Goal: Task Accomplishment & Management: Manage account settings

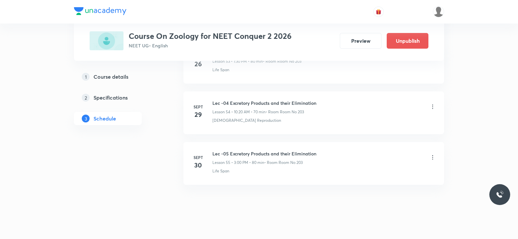
drag, startPoint x: 433, startPoint y: 151, endPoint x: 467, endPoint y: 123, distance: 44.0
click at [264, 150] on h6 "Lec -05 Excretory Products and their Elimination" at bounding box center [265, 153] width 104 height 7
drag, startPoint x: 264, startPoint y: 146, endPoint x: 207, endPoint y: 146, distance: 56.7
click at [207, 150] on div "Sept 30 Lec -05 Excretory Products and their Elimination Lesson 55 • 3:00 PM • …" at bounding box center [314, 162] width 244 height 24
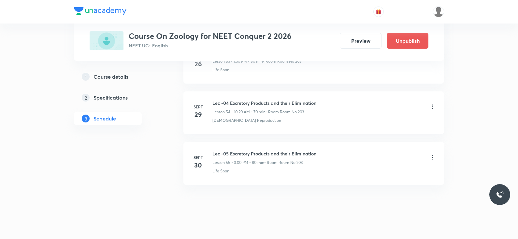
drag, startPoint x: 230, startPoint y: 147, endPoint x: 396, endPoint y: 144, distance: 166.3
click at [396, 150] on div "Lec -05 Excretory Products and their Elimination Lesson 55 • 3:00 PM • 80 min •…" at bounding box center [325, 157] width 224 height 15
click at [361, 35] on button "Preview" at bounding box center [361, 40] width 42 height 16
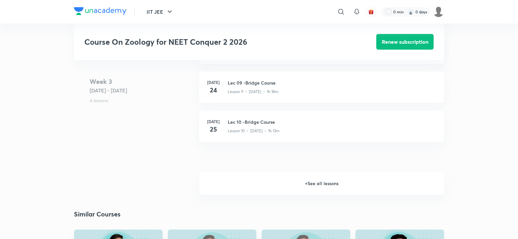
scroll to position [552, 0]
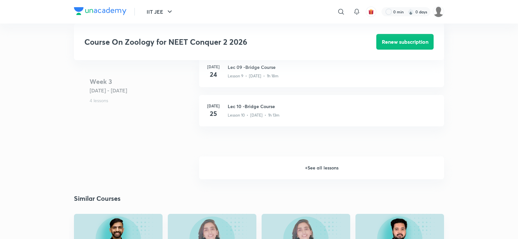
click at [315, 169] on h6 "+ See all lessons" at bounding box center [321, 167] width 245 height 23
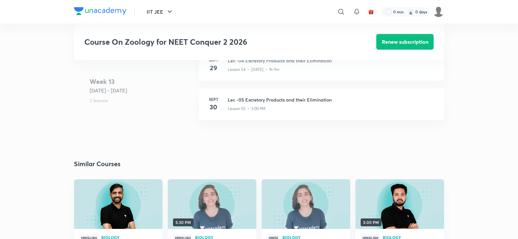
scroll to position [2663, 0]
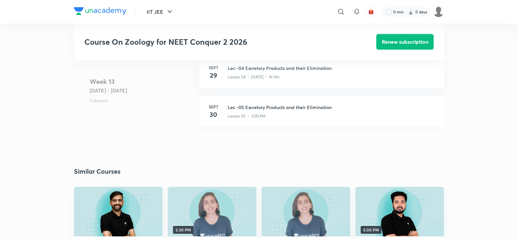
click at [271, 109] on h3 "Lec -05 Excretory Products and their Elimination" at bounding box center [332, 107] width 209 height 7
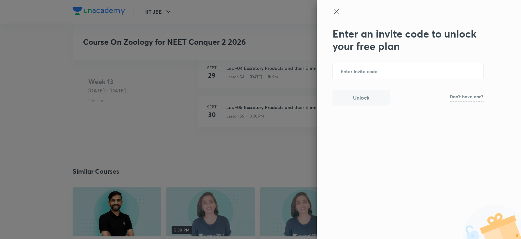
click at [338, 11] on icon at bounding box center [337, 12] width 8 height 8
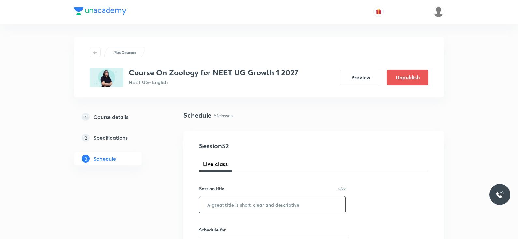
click at [243, 207] on input "text" at bounding box center [272, 204] width 146 height 17
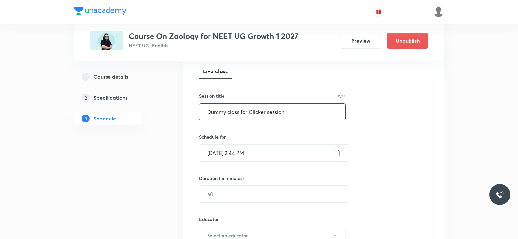
scroll to position [93, 0]
type input "Dummy class for Clicker session"
click at [336, 152] on icon at bounding box center [337, 152] width 8 height 9
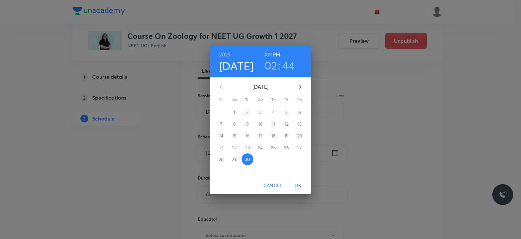
click at [288, 67] on h3 "44" at bounding box center [288, 65] width 13 height 14
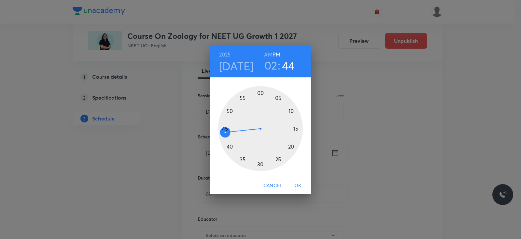
click at [231, 110] on div at bounding box center [260, 128] width 85 height 85
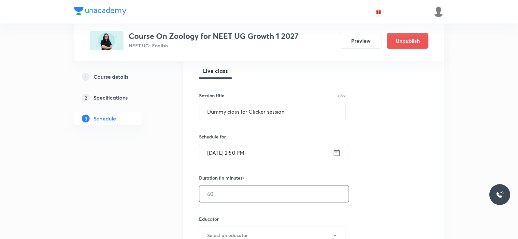
click at [275, 198] on input "text" at bounding box center [273, 193] width 149 height 17
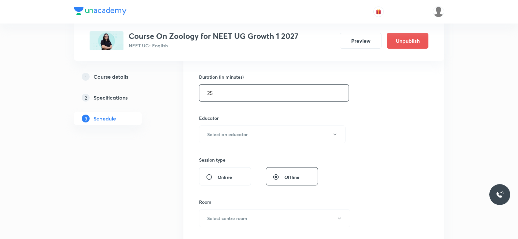
scroll to position [195, 0]
type input "25"
click at [244, 130] on h6 "Select an educator" at bounding box center [227, 133] width 40 height 7
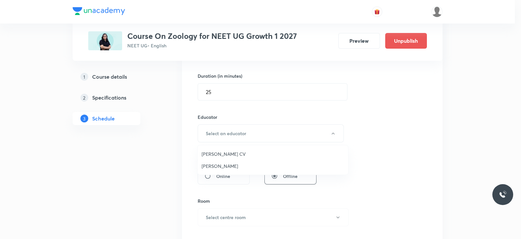
click at [223, 164] on span "Asma Hussain" at bounding box center [273, 165] width 143 height 7
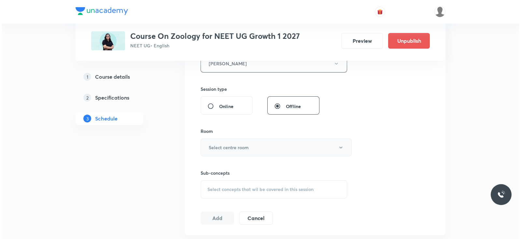
scroll to position [265, 0]
click at [254, 151] on button "Select centre room" at bounding box center [274, 147] width 151 height 18
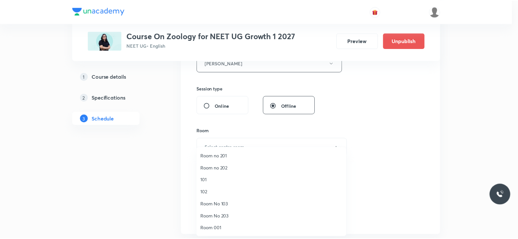
scroll to position [24, 0]
click at [222, 216] on span "Rooom 002" at bounding box center [273, 215] width 143 height 7
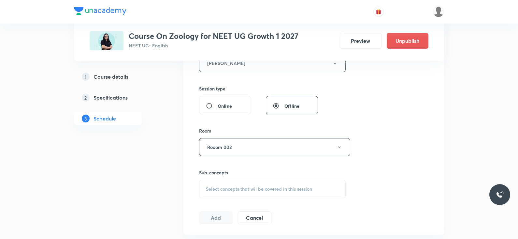
click at [242, 191] on div "Select concepts that wil be covered in this session" at bounding box center [272, 189] width 147 height 18
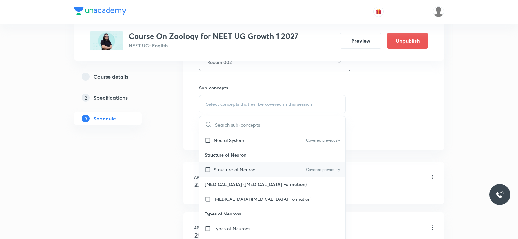
scroll to position [103, 0]
click at [235, 227] on p "Types of Neurons" at bounding box center [232, 227] width 37 height 7
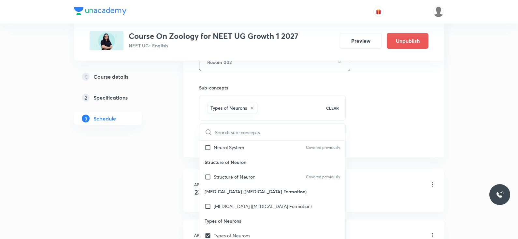
click at [253, 108] on icon at bounding box center [252, 108] width 4 height 4
checkbox input "false"
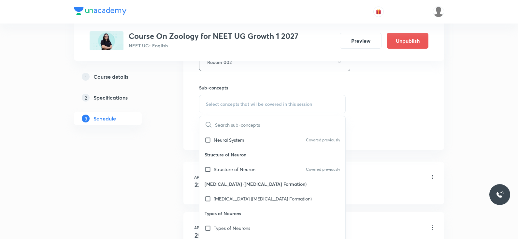
scroll to position [0, 0]
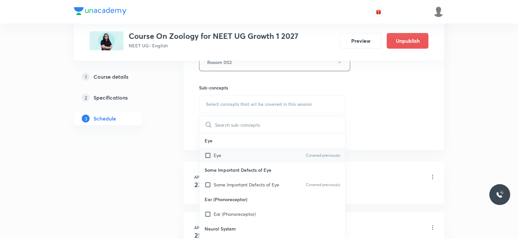
click at [220, 160] on div "Eye Covered previously" at bounding box center [272, 155] width 146 height 15
checkbox input "true"
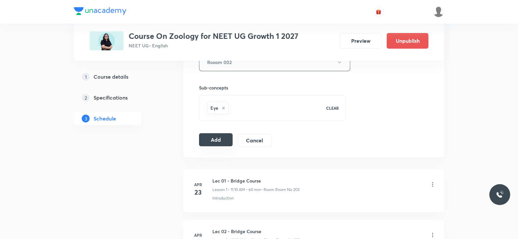
click at [214, 139] on button "Add" at bounding box center [216, 139] width 34 height 13
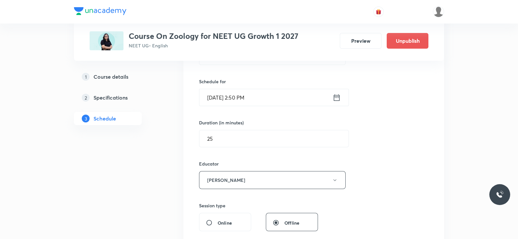
scroll to position [144, 0]
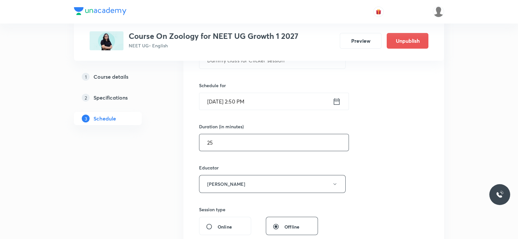
click at [267, 146] on input "25" at bounding box center [273, 142] width 149 height 17
type input "2"
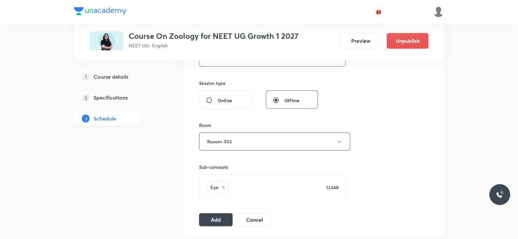
scroll to position [277, 0]
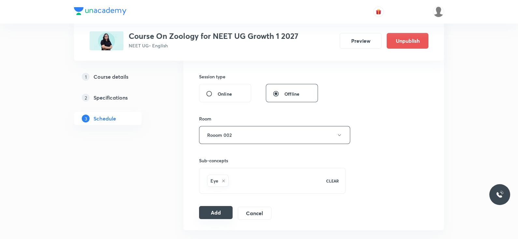
click at [222, 210] on button "Add" at bounding box center [216, 212] width 34 height 13
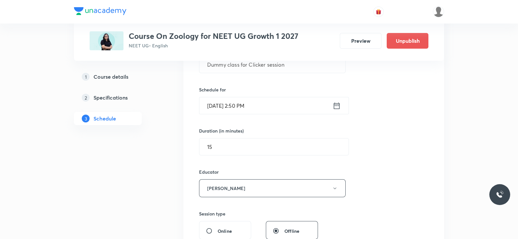
scroll to position [138, 0]
click at [225, 146] on input "15" at bounding box center [273, 148] width 149 height 17
type input "1"
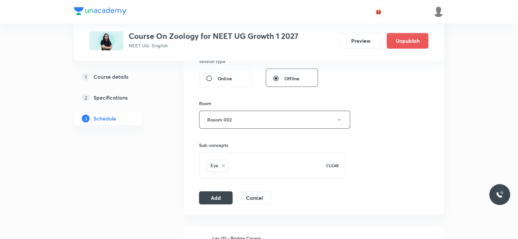
scroll to position [293, 0]
type input "20"
click at [212, 195] on button "Add" at bounding box center [216, 195] width 34 height 13
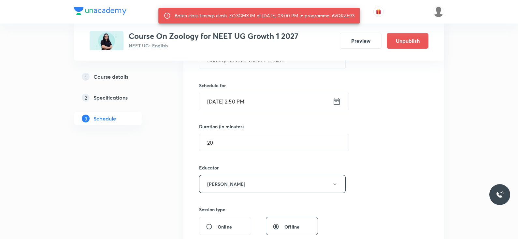
scroll to position [133, 0]
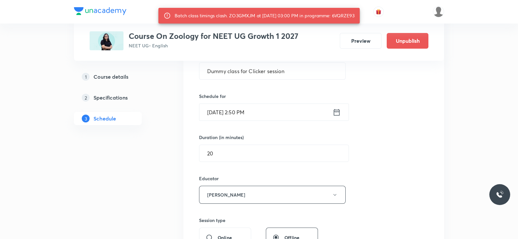
click at [339, 112] on icon at bounding box center [337, 112] width 8 height 9
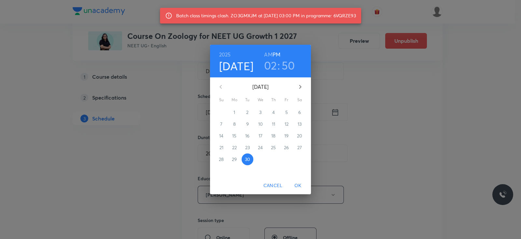
click at [271, 70] on h3 "02" at bounding box center [270, 65] width 13 height 14
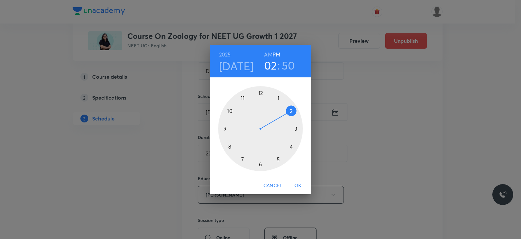
click at [291, 146] on div at bounding box center [260, 128] width 85 height 85
click at [287, 151] on div at bounding box center [260, 128] width 85 height 85
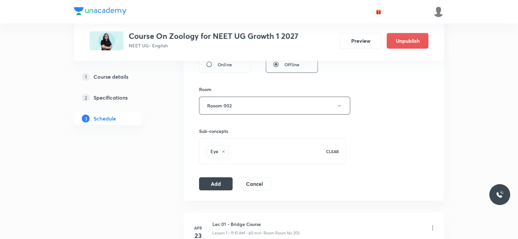
scroll to position [308, 0]
click at [212, 181] on button "Add" at bounding box center [216, 181] width 34 height 13
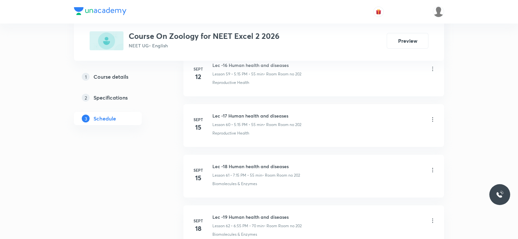
scroll to position [3610, 0]
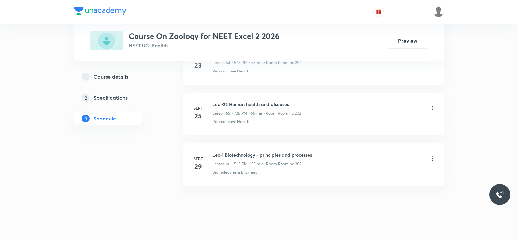
click at [297, 151] on h6 "Lec-1 Biotechnology - principles and processes" at bounding box center [263, 154] width 100 height 7
copy h6 "Lec-1 Biotechnology - principles and processes"
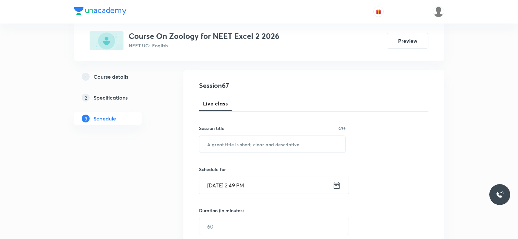
scroll to position [0, 0]
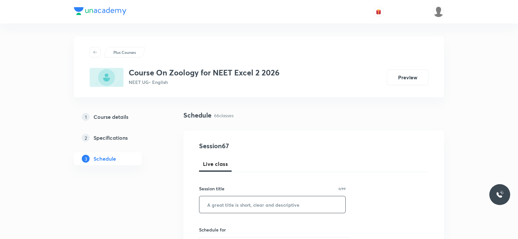
click at [271, 200] on input "text" at bounding box center [272, 204] width 146 height 17
paste input "Lec-1 Biotechnology - principles and processes"
click at [220, 204] on input "Lec-1 Biotechnology - principles and processes" at bounding box center [272, 204] width 146 height 17
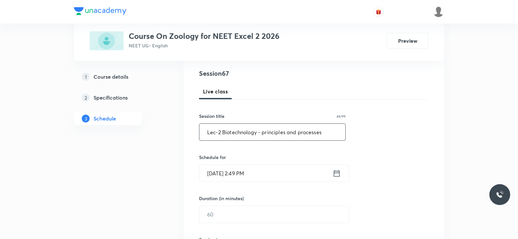
scroll to position [73, 0]
type input "Lec-2 Biotechnology - principles and processes"
click at [337, 175] on icon at bounding box center [337, 172] width 8 height 9
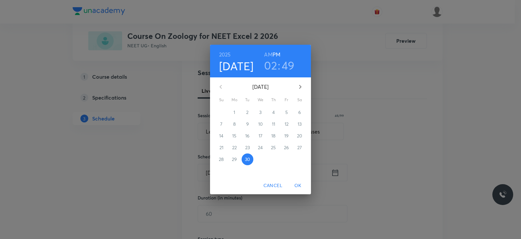
click at [269, 66] on h3 "02" at bounding box center [270, 65] width 13 height 14
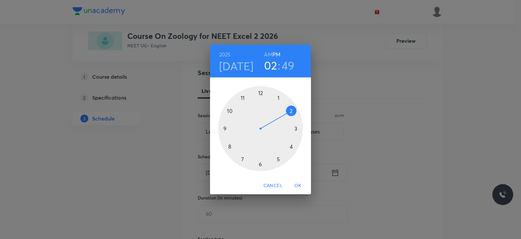
click at [278, 160] on div at bounding box center [260, 128] width 85 height 85
click at [297, 129] on div at bounding box center [260, 128] width 85 height 85
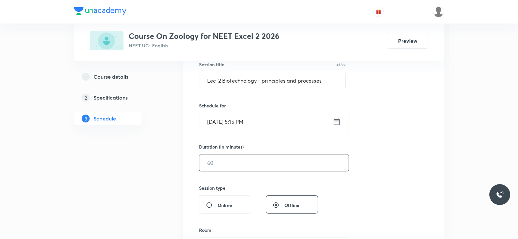
scroll to position [124, 0]
click at [274, 159] on input "text" at bounding box center [273, 162] width 149 height 17
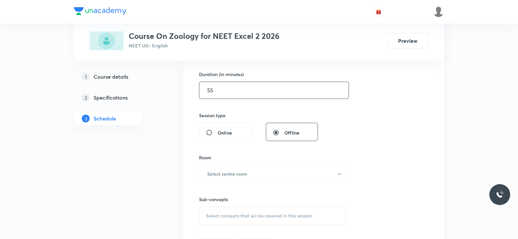
scroll to position [198, 0]
type input "55"
click at [253, 169] on button "Select centre room" at bounding box center [274, 172] width 151 height 18
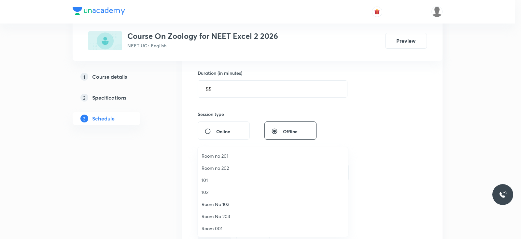
click at [227, 170] on span "Room no 202" at bounding box center [273, 167] width 143 height 7
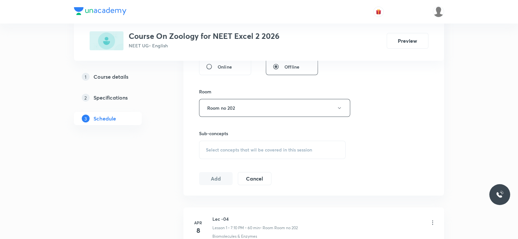
scroll to position [264, 0]
click at [293, 152] on div "Select concepts that wil be covered in this session" at bounding box center [272, 148] width 147 height 18
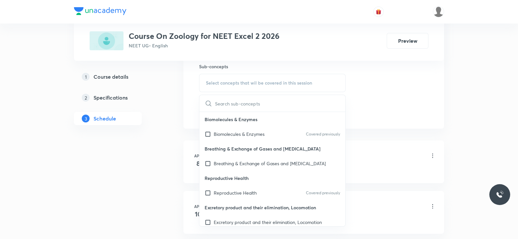
scroll to position [329, 0]
click at [262, 134] on p "Biomolecules & Enzymes" at bounding box center [239, 133] width 51 height 7
checkbox input "true"
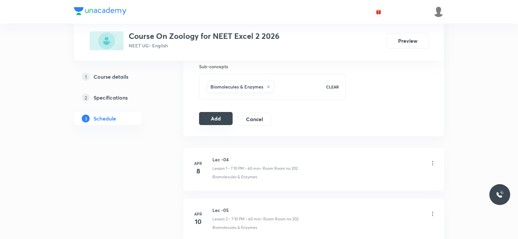
click at [218, 118] on button "Add" at bounding box center [216, 118] width 34 height 13
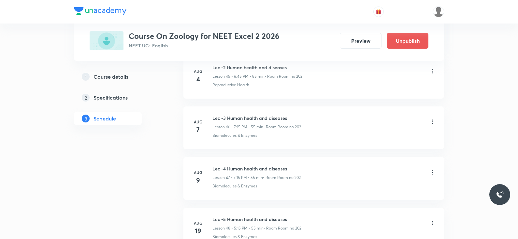
scroll to position [2350, 0]
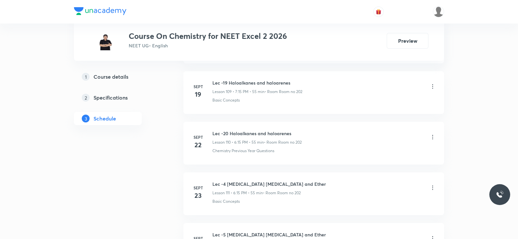
scroll to position [6079, 0]
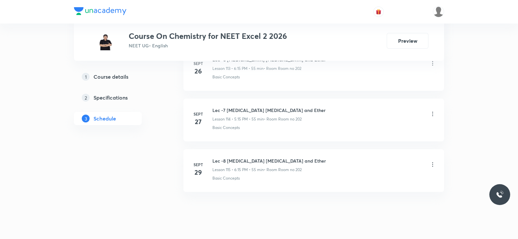
click at [258, 157] on h6 "Lec -8 Alkohol Phenol and Ether" at bounding box center [269, 160] width 113 height 7
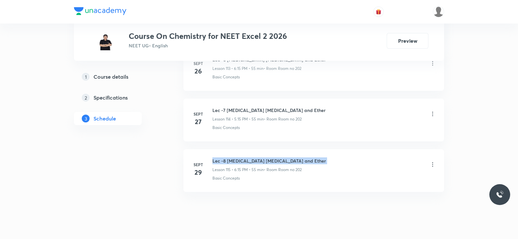
click at [258, 157] on h6 "Lec -8 Alkohol Phenol and Ether" at bounding box center [269, 160] width 113 height 7
copy h6 "Lec -8 Alkohol Phenol and Ether"
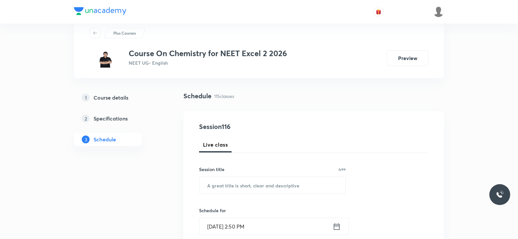
scroll to position [0, 0]
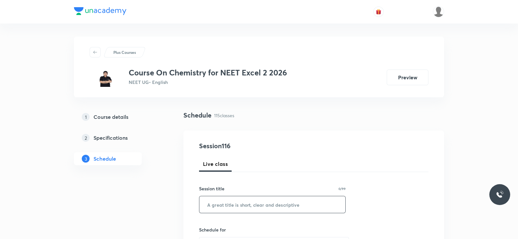
click at [244, 204] on input "text" at bounding box center [272, 204] width 146 height 17
paste input "Lec -8 Alkohol Phenol and Ether"
click at [224, 204] on input "Lec -8 Alkohol Phenol and Ether" at bounding box center [272, 204] width 146 height 17
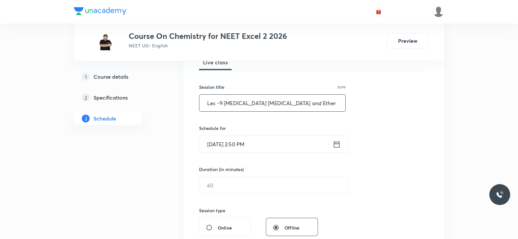
scroll to position [102, 0]
type input "Lec -9 Alkohol Phenol and Ether"
click at [338, 143] on icon at bounding box center [337, 143] width 6 height 7
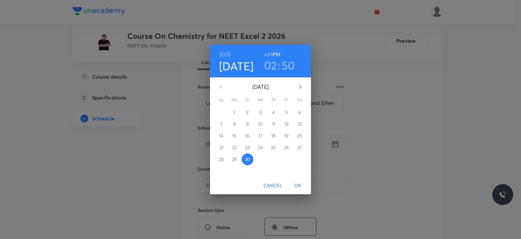
click at [271, 66] on h3 "02" at bounding box center [270, 65] width 13 height 14
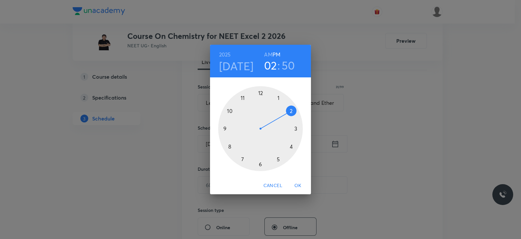
click at [260, 165] on div at bounding box center [260, 128] width 85 height 85
click at [297, 129] on div at bounding box center [260, 128] width 85 height 85
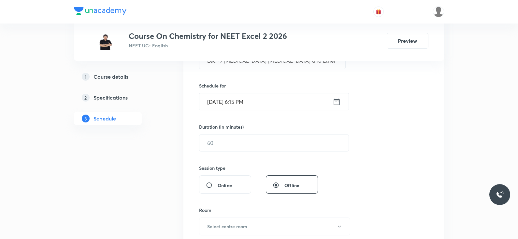
scroll to position [146, 0]
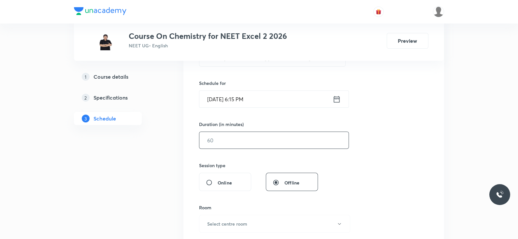
click at [282, 136] on input "text" at bounding box center [273, 140] width 149 height 17
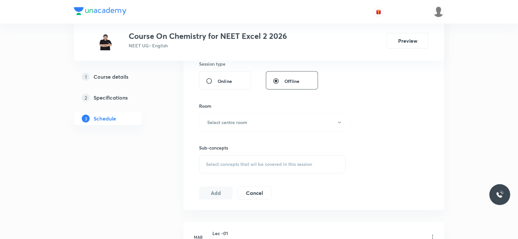
scroll to position [248, 0]
type input "55"
click at [266, 120] on button "Select centre room" at bounding box center [274, 121] width 151 height 18
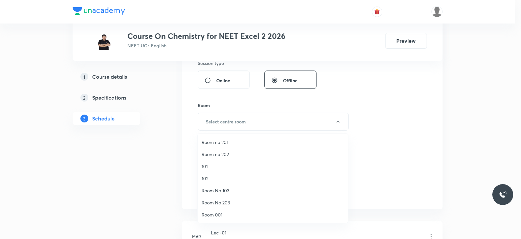
click at [236, 153] on span "Room no 202" at bounding box center [273, 154] width 143 height 7
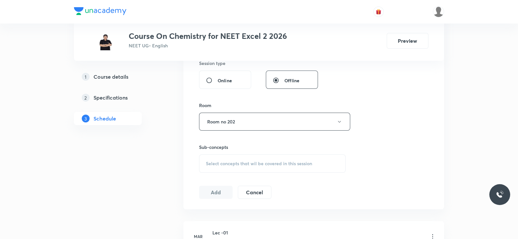
click at [293, 163] on span "Select concepts that wil be covered in this session" at bounding box center [259, 163] width 106 height 5
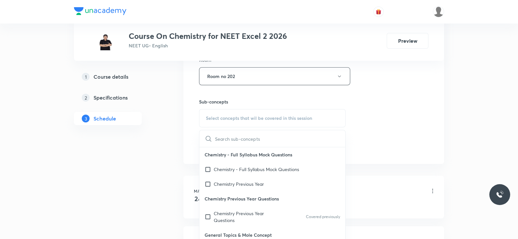
scroll to position [317, 0]
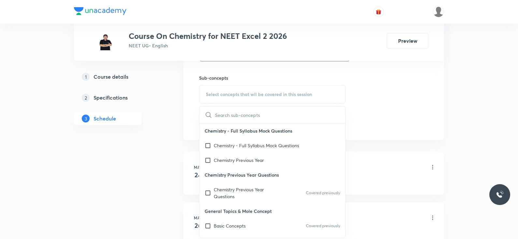
click at [249, 221] on div "Basic Concepts Covered previously" at bounding box center [272, 225] width 146 height 15
checkbox input "true"
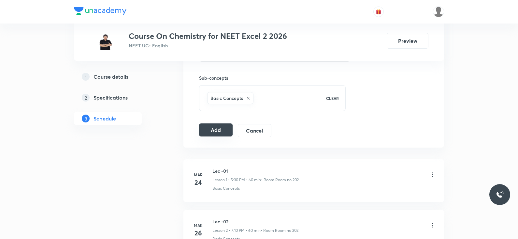
click at [219, 126] on button "Add" at bounding box center [216, 129] width 34 height 13
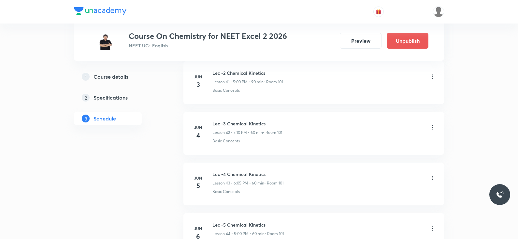
scroll to position [2068, 0]
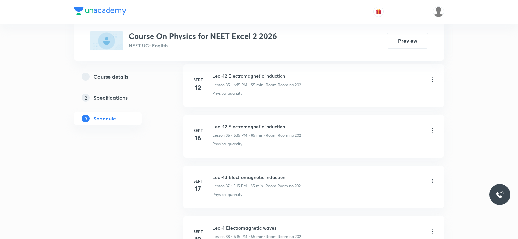
scroll to position [2451, 0]
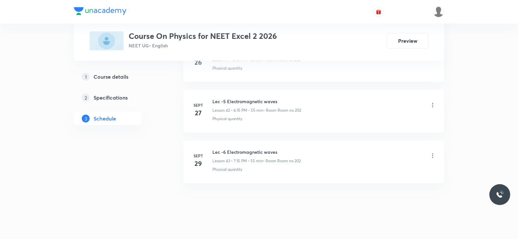
click at [248, 148] on h6 "Lec -6 Electromagnetic waves" at bounding box center [257, 151] width 88 height 7
copy h6 "Lec -6 Electromagnetic waves"
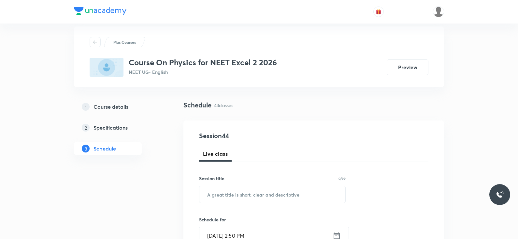
scroll to position [0, 0]
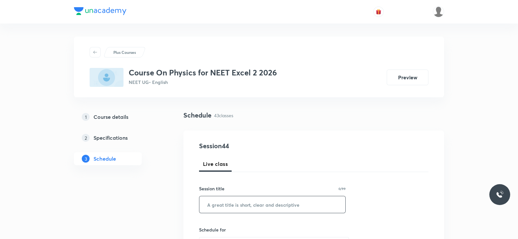
click at [246, 203] on input "text" at bounding box center [272, 204] width 146 height 17
paste input "Lec -6 Electromagnetic waves"
click at [222, 205] on input "Lec -6 Electromagnetic waves" at bounding box center [272, 204] width 146 height 17
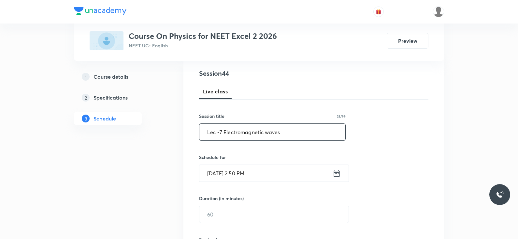
scroll to position [73, 0]
type input "Lec -7 Electromagnetic waves"
click at [337, 172] on icon at bounding box center [337, 172] width 6 height 7
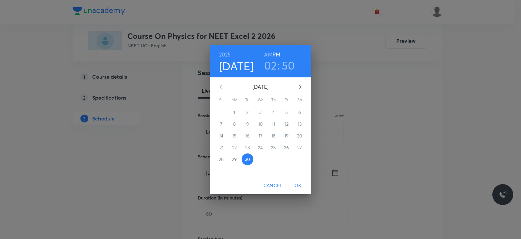
click at [270, 70] on h3 "02" at bounding box center [270, 65] width 13 height 14
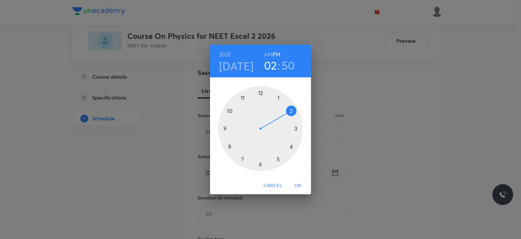
click at [243, 160] on div at bounding box center [260, 128] width 85 height 85
click at [297, 127] on div at bounding box center [260, 128] width 85 height 85
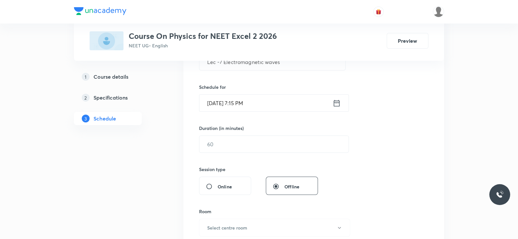
scroll to position [146, 0]
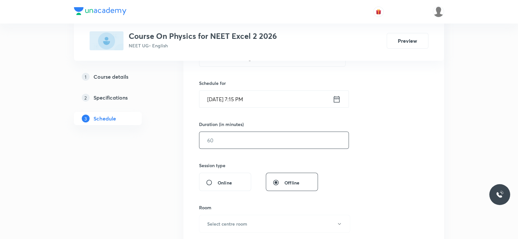
click at [261, 141] on input "text" at bounding box center [273, 140] width 149 height 17
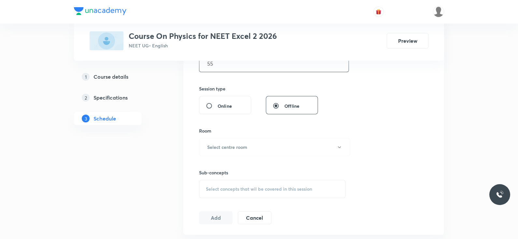
scroll to position [224, 0]
type input "55"
click at [259, 145] on button "Select centre room" at bounding box center [274, 146] width 151 height 18
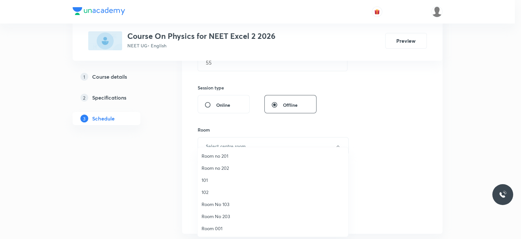
click at [232, 168] on span "Room no 202" at bounding box center [273, 167] width 143 height 7
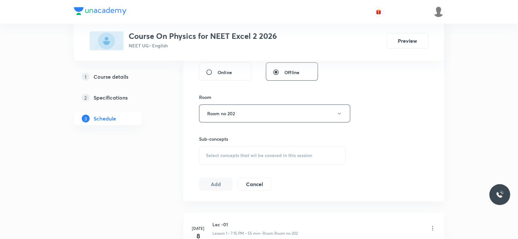
scroll to position [258, 0]
click at [262, 139] on h6 "Sub-concepts" at bounding box center [272, 137] width 147 height 7
click at [269, 149] on div "Select concepts that wil be covered in this session" at bounding box center [272, 153] width 147 height 18
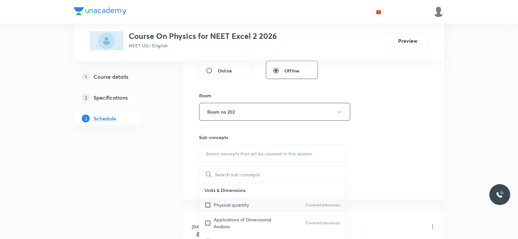
click at [252, 200] on div "Physical quantity Covered previously" at bounding box center [272, 204] width 146 height 15
checkbox input "true"
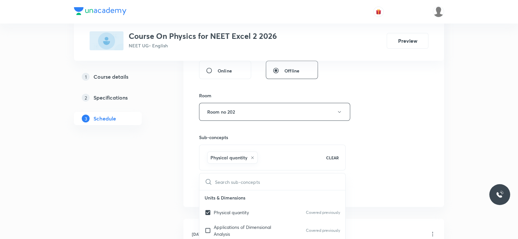
click at [353, 165] on div "Session 44 Live class Session title 28/99 Lec -7 Electromagnetic waves ​ Schedu…" at bounding box center [313, 40] width 229 height 314
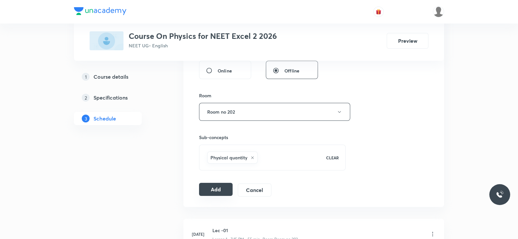
click at [209, 188] on button "Add" at bounding box center [216, 189] width 34 height 13
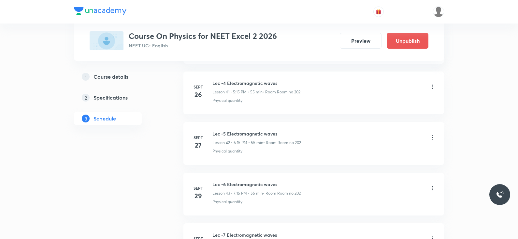
scroll to position [2202, 0]
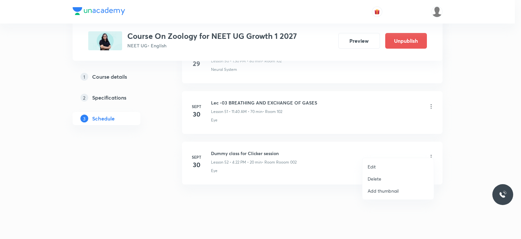
click at [253, 145] on div at bounding box center [260, 119] width 521 height 239
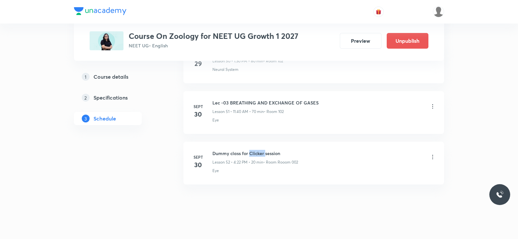
click at [253, 150] on h6 "Dummy class for Clicker session" at bounding box center [256, 153] width 86 height 7
copy h6 "Dummy class for Clicker session"
click at [433, 154] on icon at bounding box center [433, 157] width 7 height 7
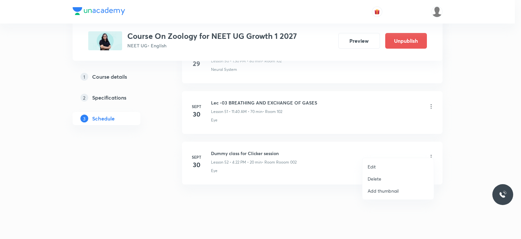
click at [372, 181] on p "Delete" at bounding box center [375, 178] width 14 height 7
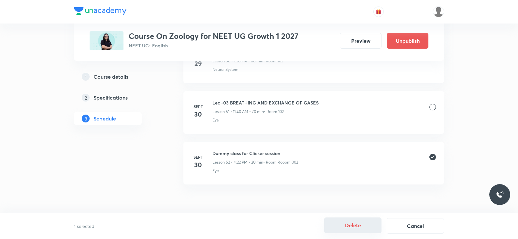
click at [354, 229] on button "Delete" at bounding box center [352, 225] width 57 height 16
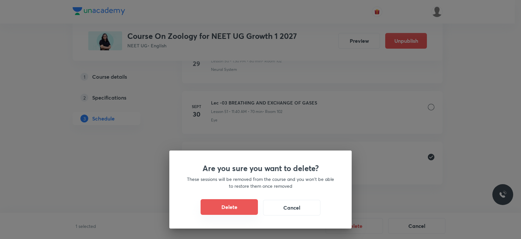
click at [227, 208] on button "Delete" at bounding box center [229, 207] width 57 height 16
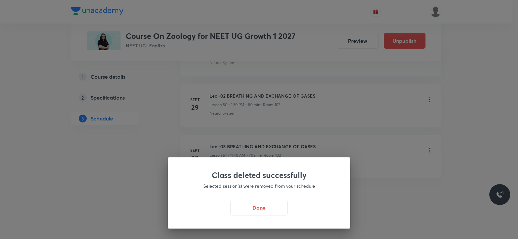
scroll to position [2896, 0]
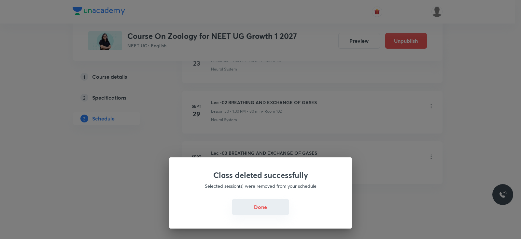
click at [259, 208] on button "Done" at bounding box center [260, 207] width 57 height 16
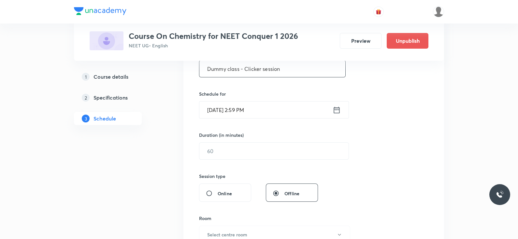
scroll to position [137, 0]
type input "Dummy class - Clicker session"
click at [339, 105] on icon at bounding box center [337, 108] width 8 height 9
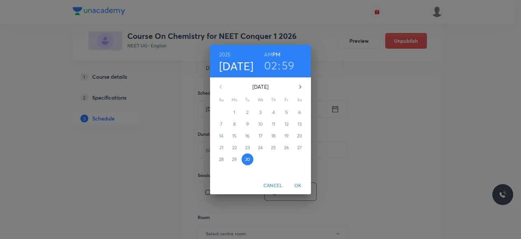
click at [273, 61] on h3 "02" at bounding box center [270, 65] width 13 height 14
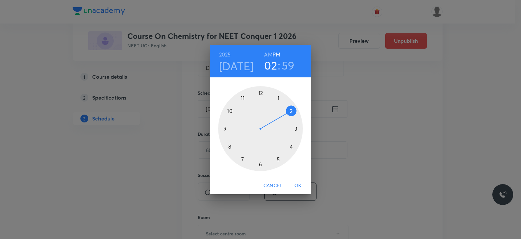
click at [296, 129] on div at bounding box center [260, 128] width 85 height 85
click at [279, 98] on div at bounding box center [260, 128] width 85 height 85
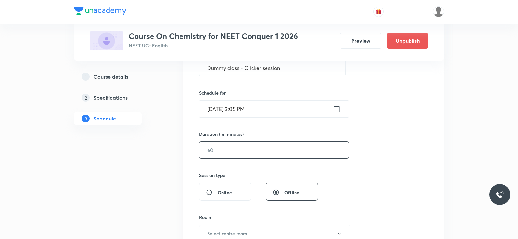
click at [243, 152] on input "text" at bounding box center [273, 149] width 149 height 17
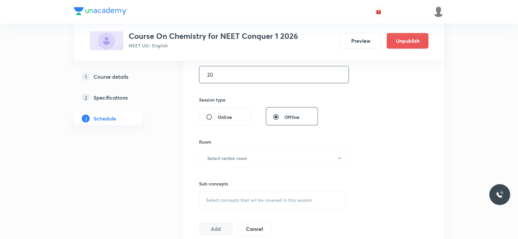
scroll to position [214, 0]
type input "20"
click at [220, 157] on h6 "Select centre room" at bounding box center [227, 156] width 40 height 7
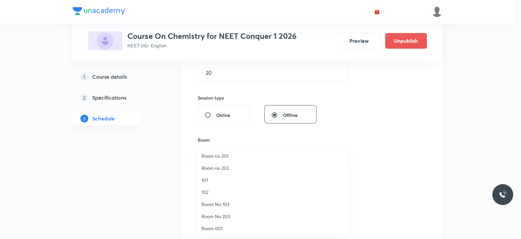
click at [213, 227] on span "Room 001" at bounding box center [273, 228] width 143 height 7
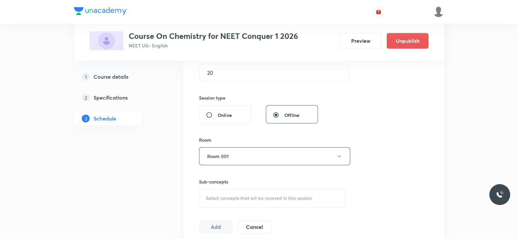
click at [303, 200] on div "Select concepts that wil be covered in this session" at bounding box center [272, 198] width 147 height 18
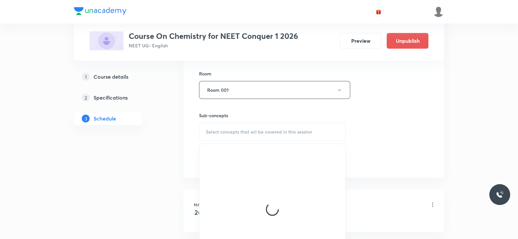
scroll to position [282, 0]
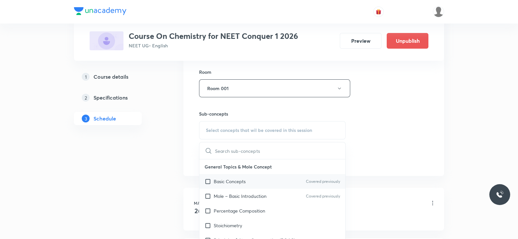
click at [274, 181] on div "Basic Concepts Covered previously" at bounding box center [272, 181] width 146 height 15
checkbox input "true"
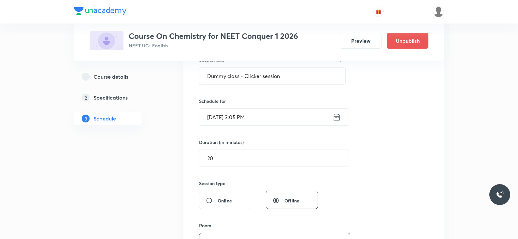
scroll to position [130, 0]
click at [335, 112] on icon at bounding box center [337, 115] width 8 height 9
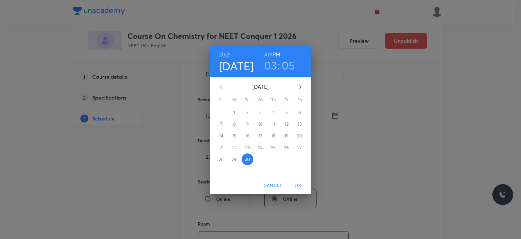
click at [287, 62] on h3 "05" at bounding box center [288, 65] width 13 height 14
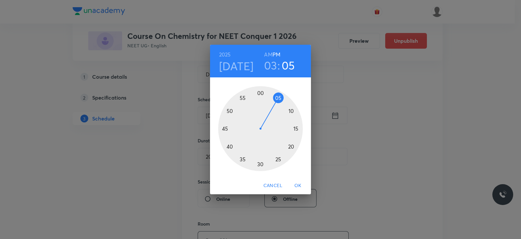
click at [291, 111] on div at bounding box center [260, 128] width 85 height 85
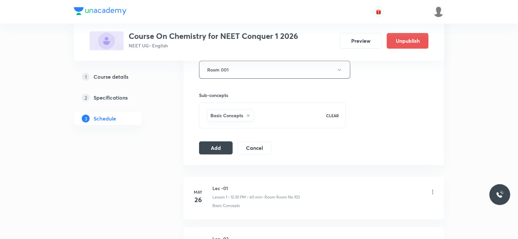
scroll to position [301, 0]
click at [212, 146] on button "Add" at bounding box center [216, 146] width 34 height 13
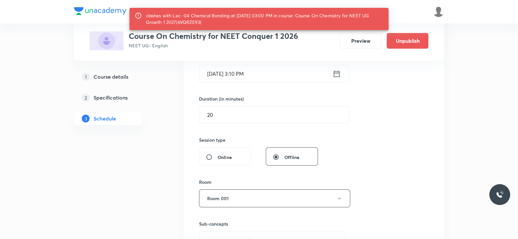
scroll to position [171, 0]
click at [196, 23] on div "clashes with Lec -04 Chemical Bonding at 30 Sep 2025 03:00 PM in course: Course…" at bounding box center [265, 19] width 238 height 18
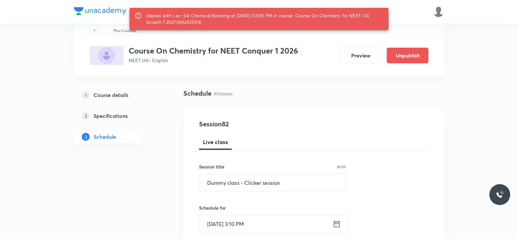
scroll to position [22, 0]
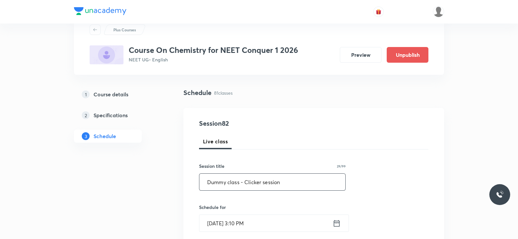
click at [256, 183] on input "Dummy class - Clicker session" at bounding box center [272, 181] width 146 height 17
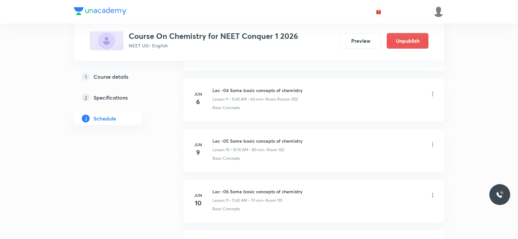
scroll to position [855, 0]
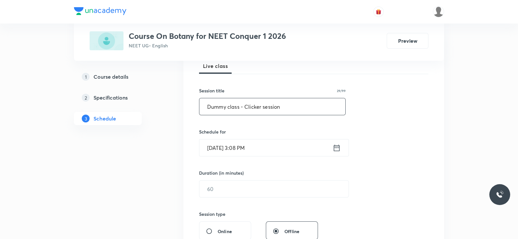
scroll to position [98, 0]
type input "Dummy class - Clicker session"
click at [336, 143] on icon at bounding box center [337, 147] width 8 height 9
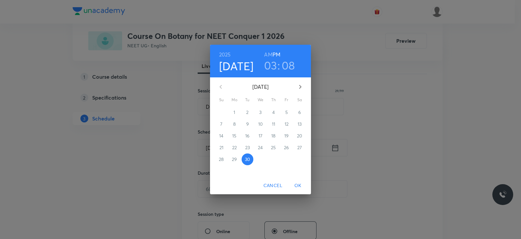
click at [290, 67] on h3 "08" at bounding box center [288, 65] width 13 height 14
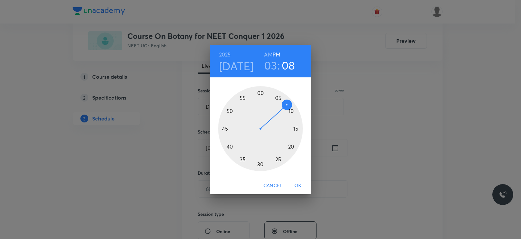
click at [296, 125] on div at bounding box center [260, 128] width 85 height 85
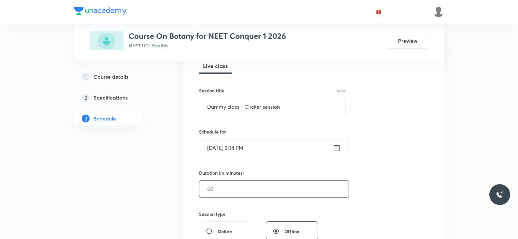
click at [249, 188] on input "text" at bounding box center [273, 188] width 149 height 17
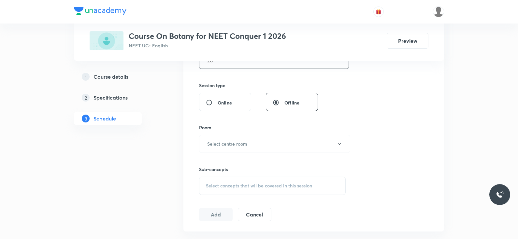
scroll to position [227, 0]
type input "20"
click at [240, 141] on h6 "Select centre room" at bounding box center [227, 143] width 40 height 7
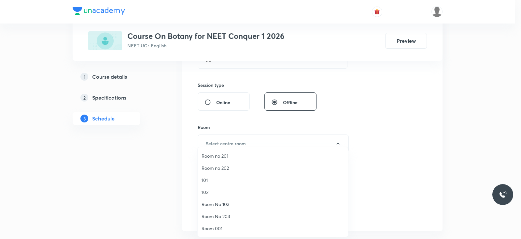
click at [229, 226] on span "Room 001" at bounding box center [273, 228] width 143 height 7
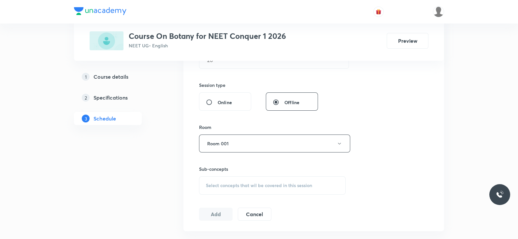
click at [273, 185] on span "Select concepts that wil be covered in this session" at bounding box center [259, 185] width 106 height 5
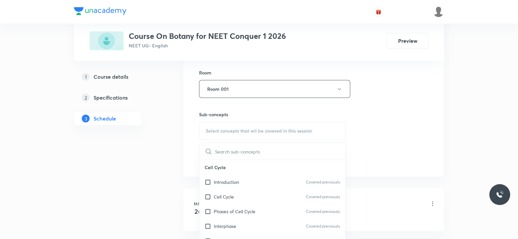
scroll to position [284, 0]
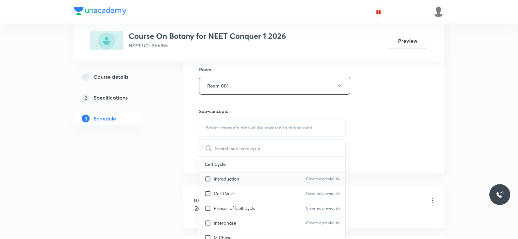
click at [253, 180] on div "Introduction Covered previously" at bounding box center [272, 178] width 146 height 15
checkbox input "true"
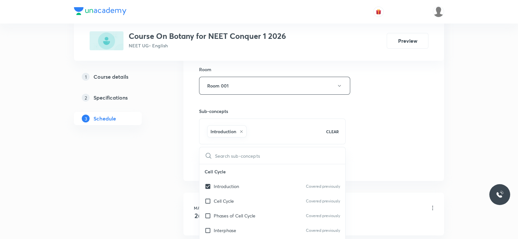
click at [370, 139] on div "Session 72 Live class Session title 29/99 Dummy class - Clicker session ​ Sched…" at bounding box center [313, 14] width 229 height 314
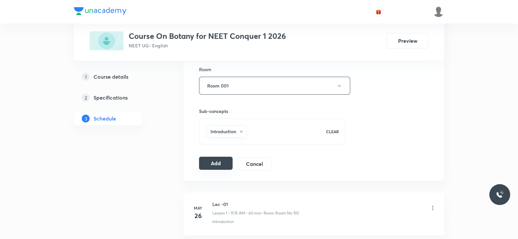
click at [212, 165] on button "Add" at bounding box center [216, 162] width 34 height 13
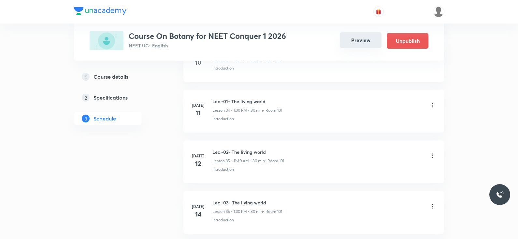
scroll to position [1748, 0]
click at [373, 38] on button "Preview" at bounding box center [361, 40] width 42 height 16
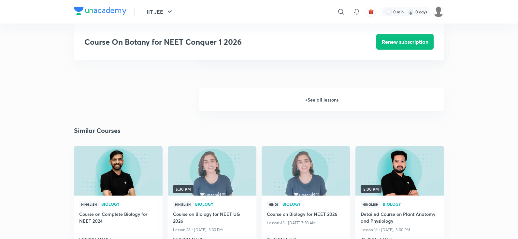
scroll to position [628, 0]
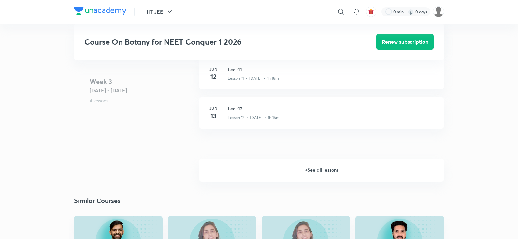
click at [310, 172] on h6 "+ See all lessons" at bounding box center [321, 169] width 245 height 23
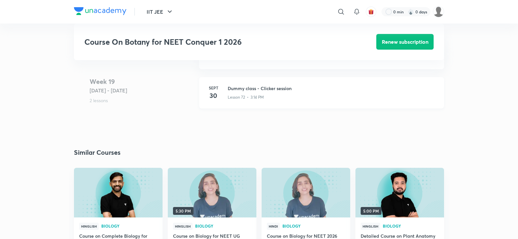
scroll to position [3558, 0]
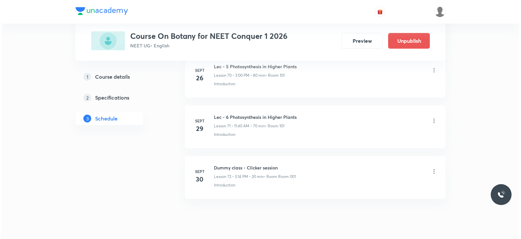
scroll to position [3912, 0]
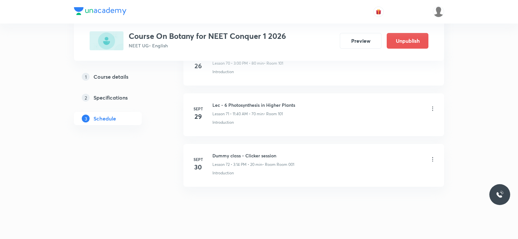
click at [433, 156] on icon at bounding box center [433, 159] width 7 height 7
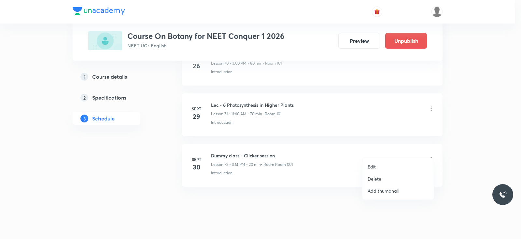
click at [393, 166] on li "Edit" at bounding box center [398, 166] width 71 height 12
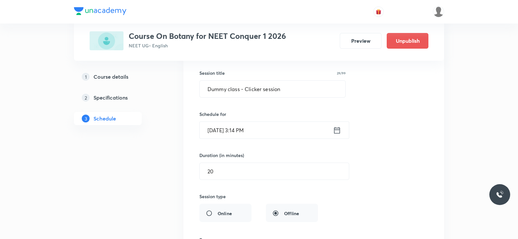
scroll to position [3698, 0]
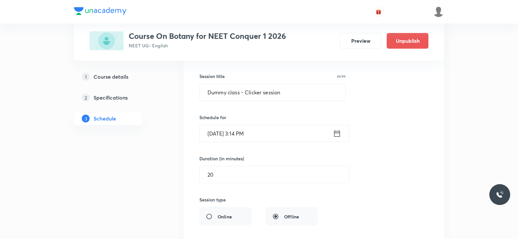
click at [341, 129] on icon at bounding box center [337, 133] width 8 height 9
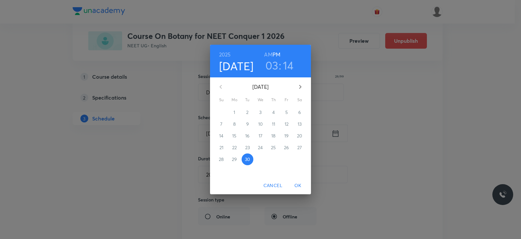
click at [287, 67] on h3 "14" at bounding box center [288, 65] width 11 height 14
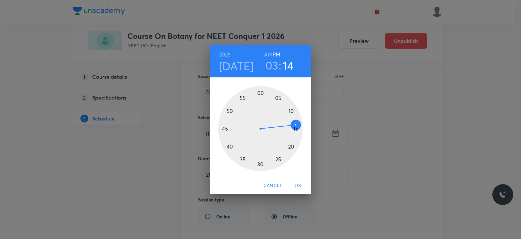
click at [279, 160] on div at bounding box center [260, 128] width 85 height 85
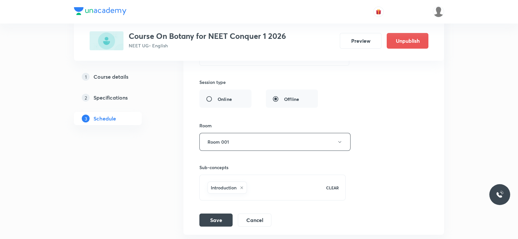
scroll to position [3824, 0]
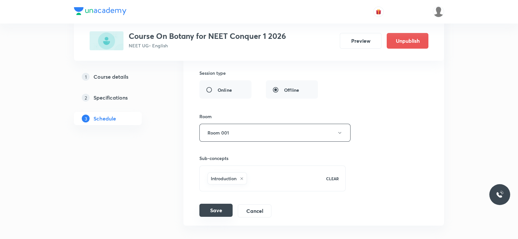
click at [220, 203] on button "Save" at bounding box center [215, 209] width 33 height 13
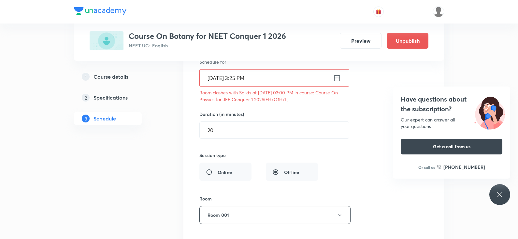
scroll to position [3752, 0]
click at [281, 92] on p "Room clashes with Solids at 30 Sep 2025 03:00 PM in course: Course On Physics f…" at bounding box center [272, 98] width 146 height 14
copy p "EH7O1H7L"
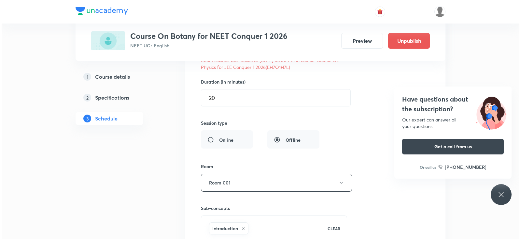
scroll to position [3786, 0]
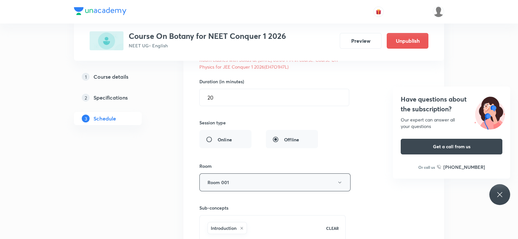
click at [332, 173] on button "Room 001" at bounding box center [274, 182] width 151 height 18
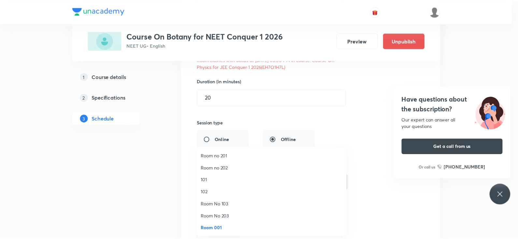
scroll to position [24, 0]
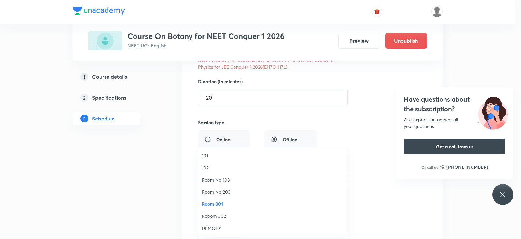
click at [227, 216] on span "Rooom 002" at bounding box center [273, 215] width 143 height 7
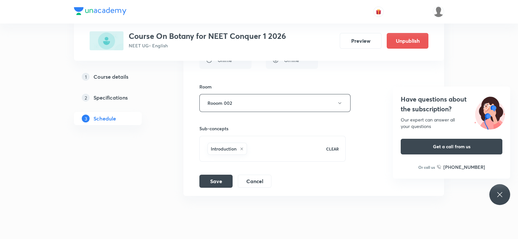
scroll to position [3874, 0]
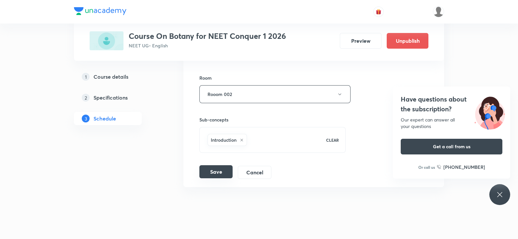
click at [212, 165] on button "Save" at bounding box center [215, 171] width 33 height 13
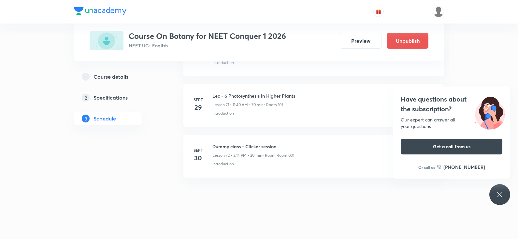
scroll to position [3613, 0]
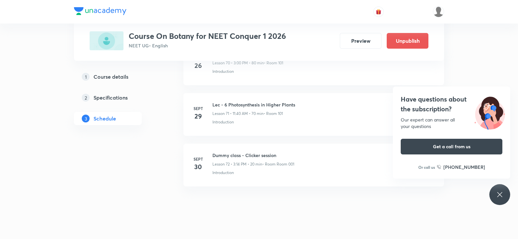
click at [493, 198] on div "Have questions about the subscription? Our expert can answer all your questions…" at bounding box center [500, 194] width 21 height 21
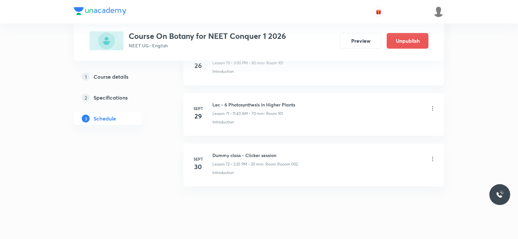
click at [433, 156] on icon at bounding box center [433, 158] width 1 height 4
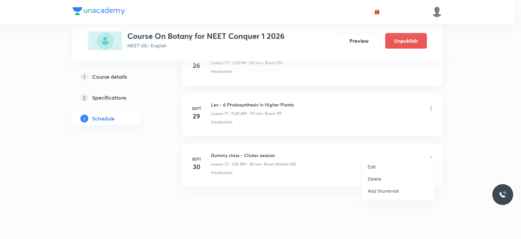
click at [389, 168] on li "Edit" at bounding box center [398, 166] width 71 height 12
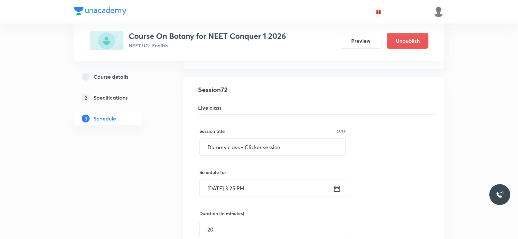
scroll to position [3644, 0]
click at [332, 182] on input "Sept 30, 2025, 3:25 PM" at bounding box center [266, 187] width 133 height 17
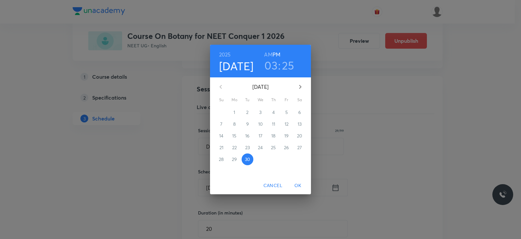
click at [286, 69] on h3 "25" at bounding box center [288, 65] width 12 height 14
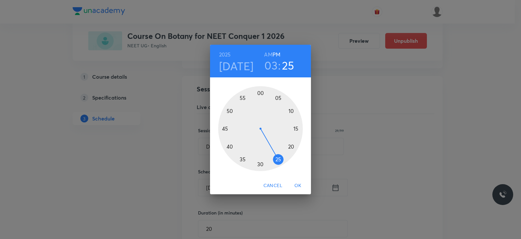
click at [260, 165] on div at bounding box center [260, 128] width 85 height 85
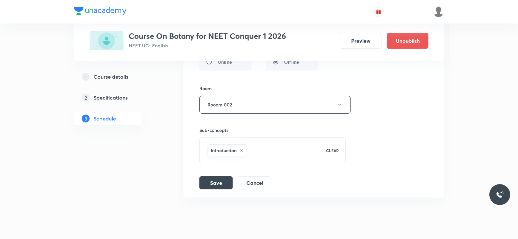
scroll to position [3853, 0]
click at [217, 164] on div "Session title 29/99 Dummy class - Clicker session ​ Schedule for Sept 30, 2025,…" at bounding box center [313, 47] width 229 height 284
click at [218, 175] on button "Save" at bounding box center [215, 181] width 33 height 13
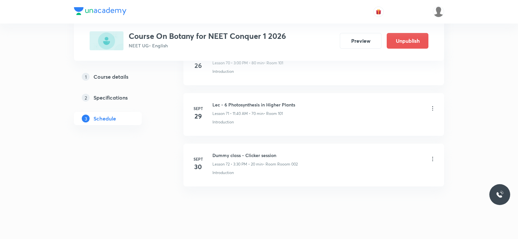
click at [432, 155] on icon at bounding box center [433, 158] width 7 height 7
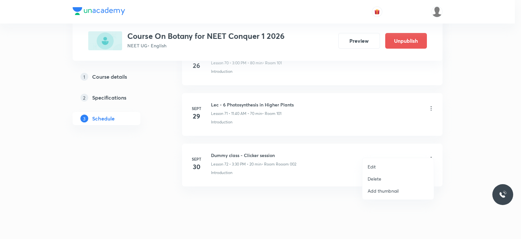
click at [370, 165] on p "Edit" at bounding box center [372, 166] width 8 height 7
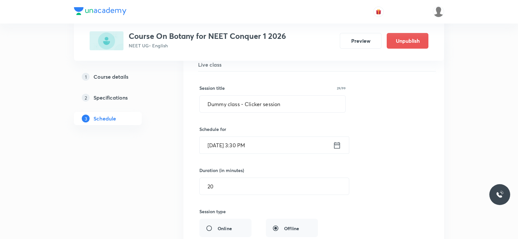
scroll to position [3690, 0]
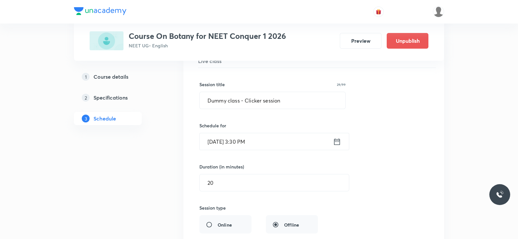
click at [339, 137] on icon at bounding box center [337, 141] width 8 height 9
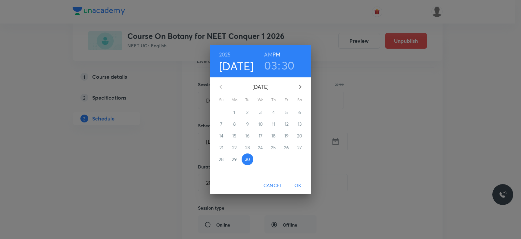
click at [287, 65] on h3 "30" at bounding box center [288, 65] width 13 height 14
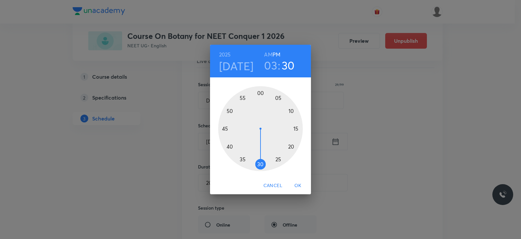
click at [231, 147] on div at bounding box center [260, 128] width 85 height 85
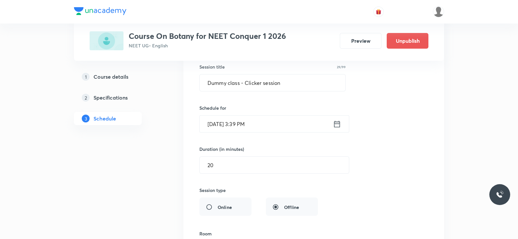
scroll to position [3863, 0]
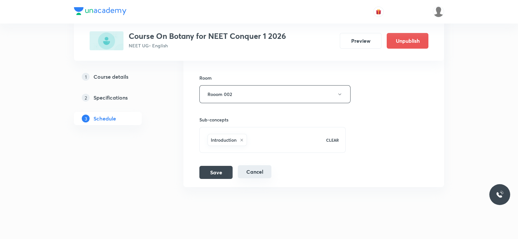
click at [253, 165] on button "Cancel" at bounding box center [255, 171] width 34 height 13
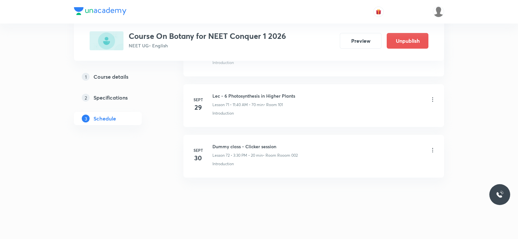
scroll to position [3613, 0]
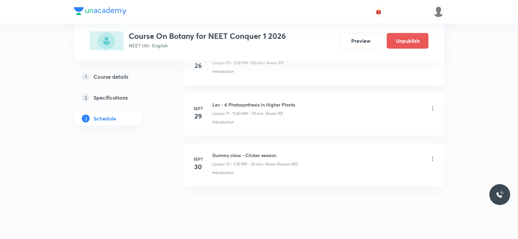
click at [431, 155] on icon at bounding box center [433, 158] width 7 height 7
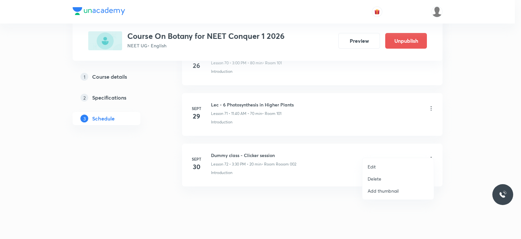
click at [378, 165] on li "Edit" at bounding box center [398, 166] width 71 height 12
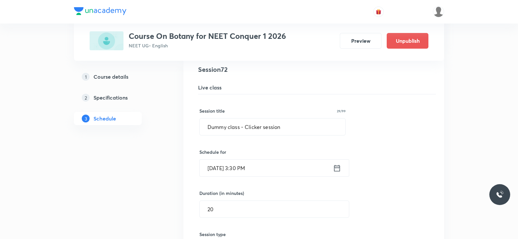
scroll to position [3674, 0]
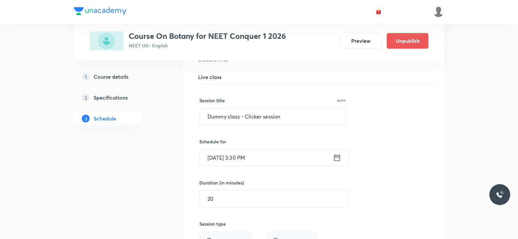
click at [340, 154] on icon at bounding box center [337, 157] width 6 height 7
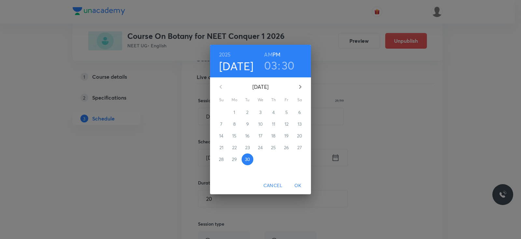
click at [270, 64] on h3 "03" at bounding box center [270, 65] width 13 height 14
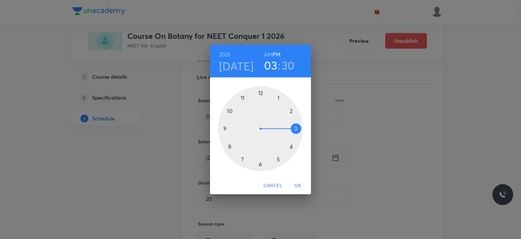
click at [292, 147] on div at bounding box center [260, 128] width 85 height 85
click at [260, 95] on div at bounding box center [260, 128] width 85 height 85
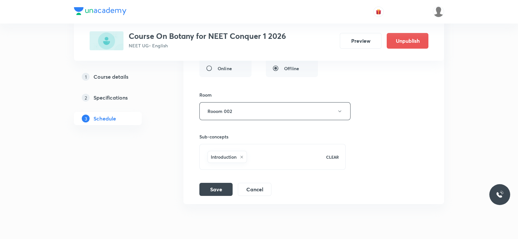
scroll to position [3858, 0]
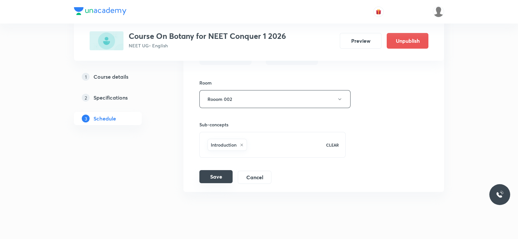
click at [216, 170] on button "Save" at bounding box center [215, 176] width 33 height 13
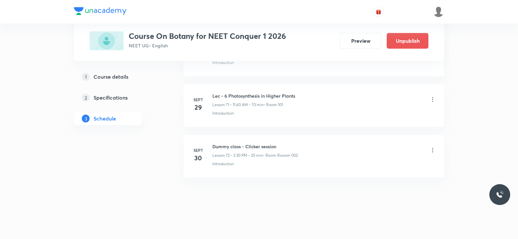
scroll to position [3613, 0]
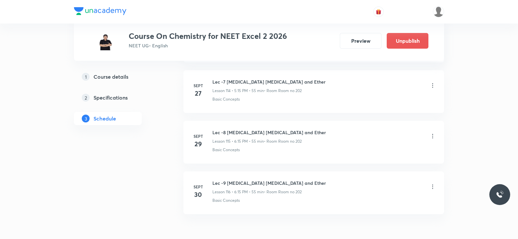
scroll to position [6130, 0]
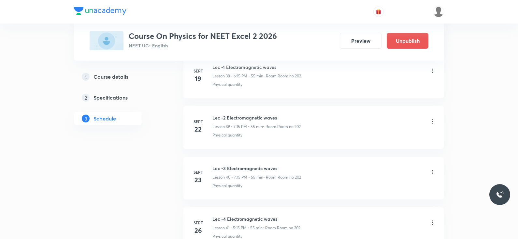
scroll to position [2501, 0]
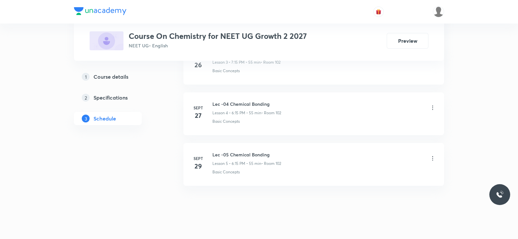
scroll to position [535, 0]
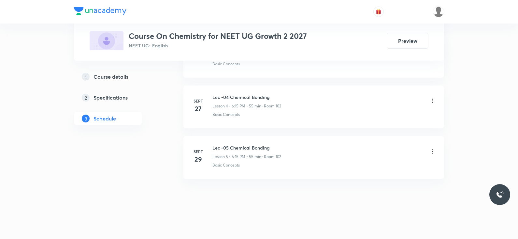
click at [249, 149] on h6 "Lec -05 Chemical Bonding" at bounding box center [247, 147] width 69 height 7
copy h6 "Lec -05 Chemical Bonding"
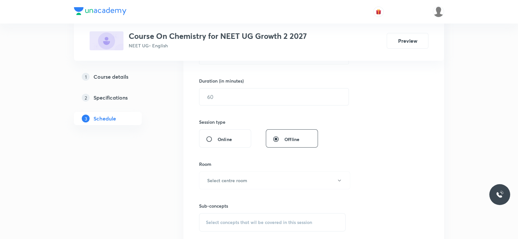
scroll to position [0, 0]
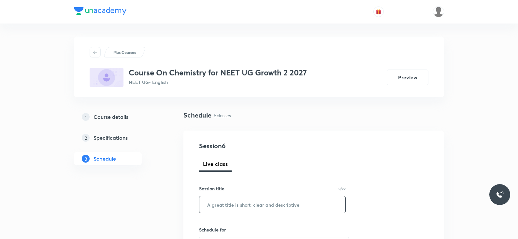
click at [244, 203] on input "text" at bounding box center [272, 204] width 146 height 17
paste input "Lec -05 Chemical Bonding"
click at [225, 206] on input "Lec -05 Chemical Bonding" at bounding box center [272, 204] width 146 height 17
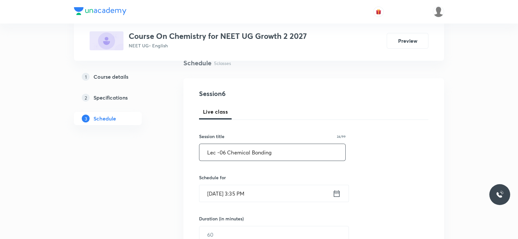
scroll to position [58, 0]
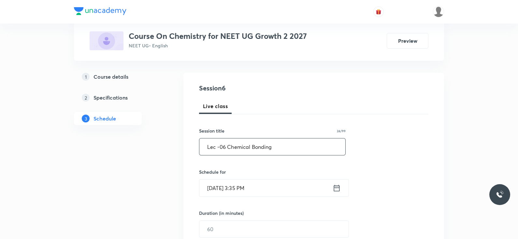
type input "Lec -06 Chemical Bonding"
click at [335, 187] on icon at bounding box center [337, 187] width 8 height 9
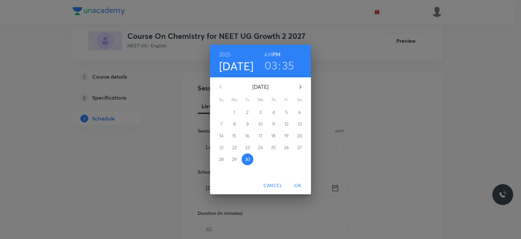
click at [269, 63] on h3 "03" at bounding box center [271, 65] width 13 height 14
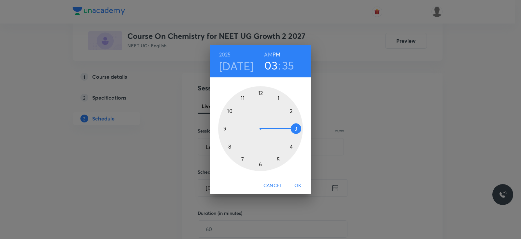
click at [279, 158] on div at bounding box center [260, 128] width 85 height 85
click at [296, 129] on div at bounding box center [260, 128] width 85 height 85
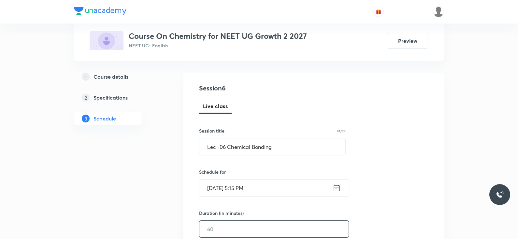
click at [250, 228] on input "text" at bounding box center [273, 228] width 149 height 17
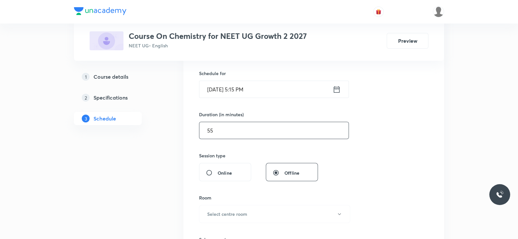
scroll to position [157, 0]
type input "55"
click at [262, 211] on button "Select centre room" at bounding box center [274, 213] width 151 height 18
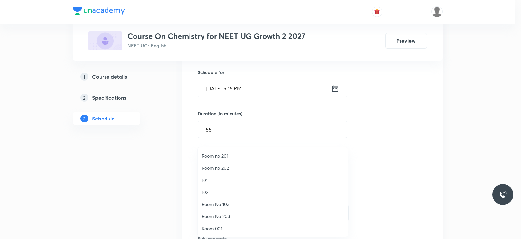
click at [208, 192] on span "102" at bounding box center [273, 191] width 143 height 7
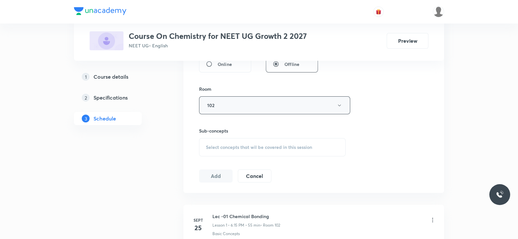
scroll to position [273, 0]
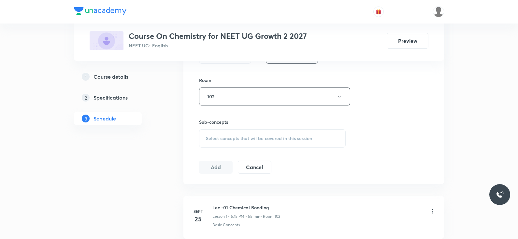
click at [238, 139] on span "Select concepts that wil be covered in this session" at bounding box center [259, 138] width 106 height 5
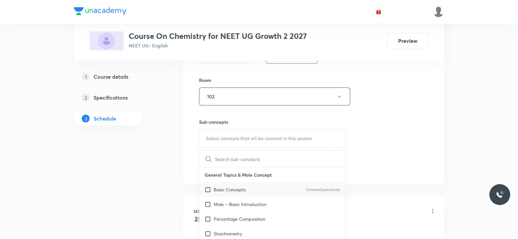
click at [238, 189] on p "Basic Concepts" at bounding box center [230, 189] width 32 height 7
checkbox input "true"
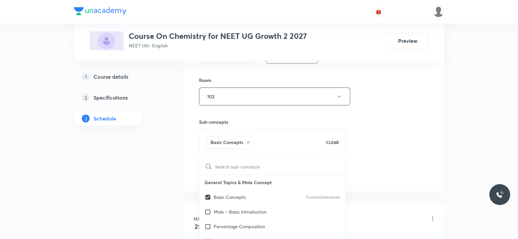
click at [358, 165] on div "Session 6 Live class Session title 24/99 Lec -06 Chemical Bonding ​ Schedule fo…" at bounding box center [313, 24] width 229 height 314
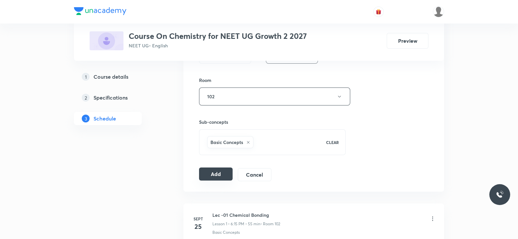
click at [213, 168] on button "Add" at bounding box center [216, 173] width 34 height 13
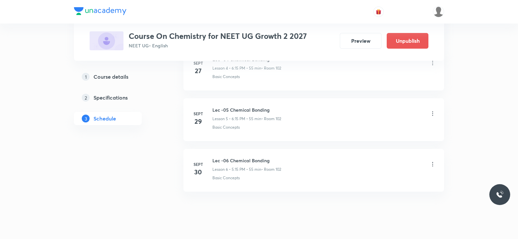
click at [252, 160] on h6 "Lec -06 Chemical Bonding" at bounding box center [247, 160] width 69 height 7
copy h6 "Lec -06 Chemical Bonding"
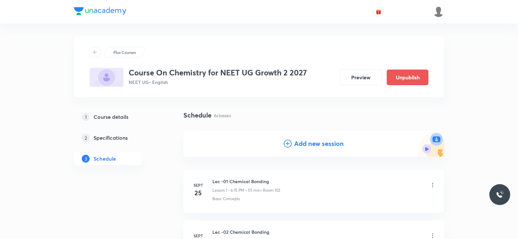
click at [297, 148] on div "Add new session" at bounding box center [313, 143] width 261 height 26
click at [292, 146] on div "Add new session" at bounding box center [314, 144] width 60 height 10
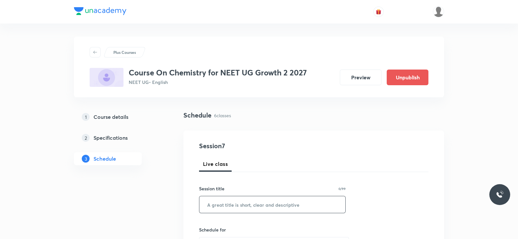
click at [253, 204] on input "text" at bounding box center [272, 204] width 146 height 17
paste input "Lec -06 Chemical Bonding"
click at [226, 204] on input "Lec -06 Chemical Bonding" at bounding box center [272, 204] width 146 height 17
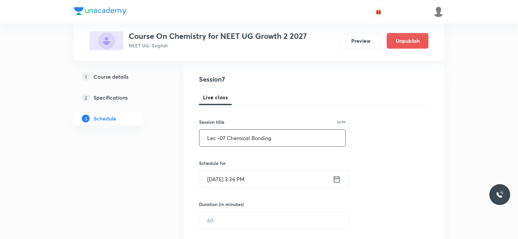
scroll to position [75, 0]
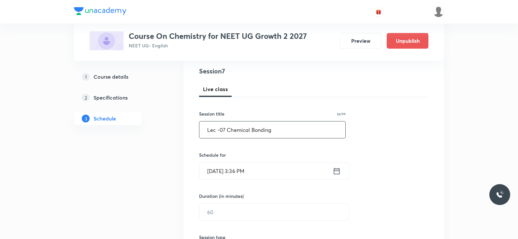
type input "Lec -07 Chemical Bonding"
click at [340, 172] on icon at bounding box center [337, 170] width 6 height 7
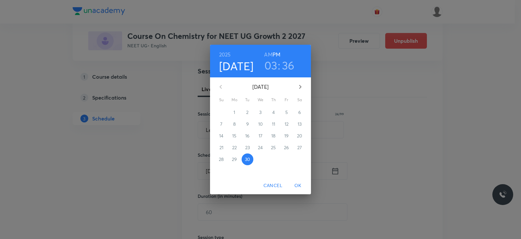
click at [269, 66] on h3 "03" at bounding box center [271, 65] width 13 height 14
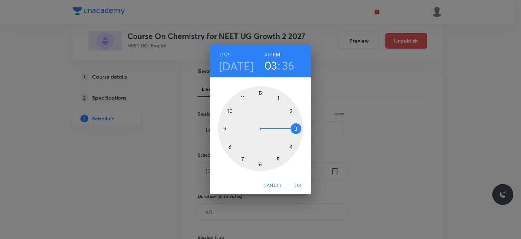
click at [242, 160] on div at bounding box center [260, 128] width 85 height 85
click at [297, 129] on div at bounding box center [260, 128] width 85 height 85
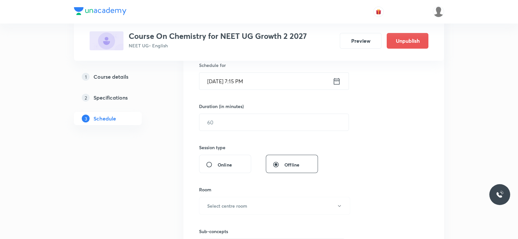
scroll to position [165, 0]
click at [248, 119] on input "text" at bounding box center [273, 121] width 149 height 17
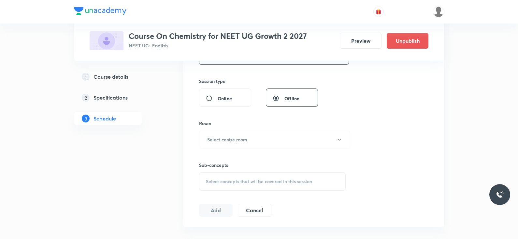
scroll to position [232, 0]
type input "55"
click at [233, 137] on h6 "Select centre room" at bounding box center [227, 138] width 40 height 7
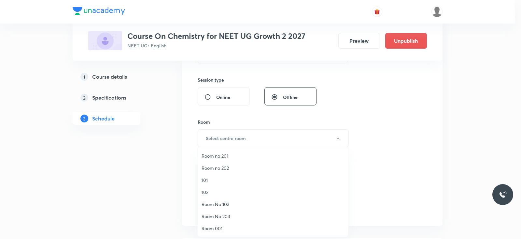
click at [219, 191] on span "102" at bounding box center [273, 191] width 143 height 7
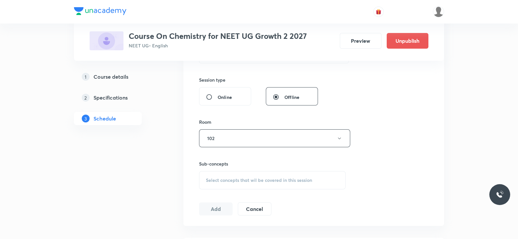
click at [243, 180] on span "Select concepts that wil be covered in this session" at bounding box center [259, 179] width 106 height 5
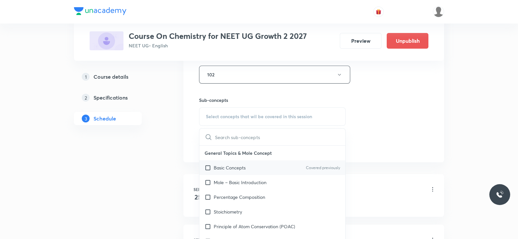
click at [248, 162] on div "Basic Concepts Covered previously" at bounding box center [272, 167] width 146 height 15
checkbox input "true"
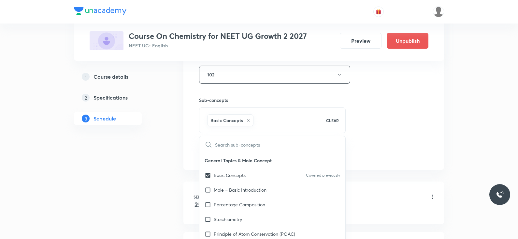
drag, startPoint x: 367, startPoint y: 136, endPoint x: 229, endPoint y: 140, distance: 137.6
click at [367, 136] on div "Session 7 Live class Session title 24/99 Lec -07 Chemical Bonding ​ Schedule fo…" at bounding box center [313, 3] width 229 height 314
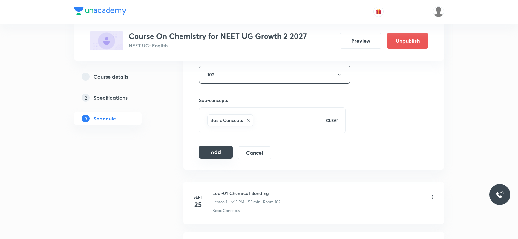
click at [220, 150] on button "Add" at bounding box center [216, 151] width 34 height 13
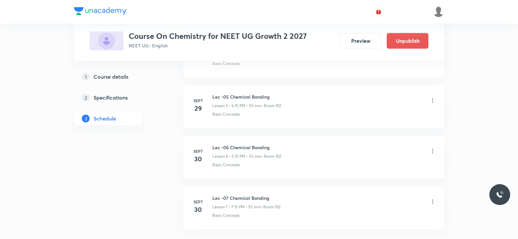
scroll to position [337, 0]
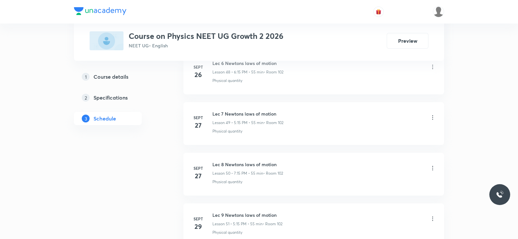
scroll to position [2853, 0]
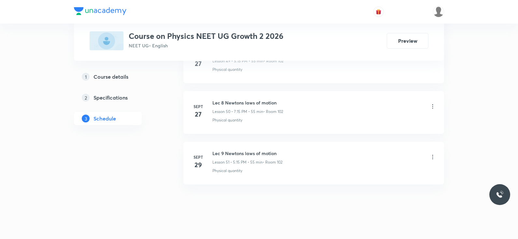
click at [247, 150] on h6 "Lec 9 Newtons laws of motion" at bounding box center [248, 153] width 70 height 7
copy h6 "Lec 9 Newtons laws of motion"
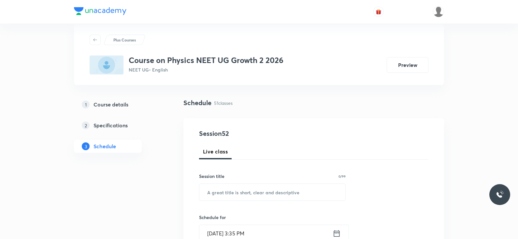
scroll to position [0, 0]
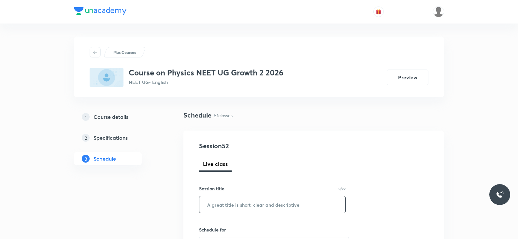
click at [257, 205] on input "text" at bounding box center [272, 204] width 146 height 17
paste input "Lec 9 Newtons laws of motion"
click at [221, 205] on input "Lec 9 Newtons laws of motion" at bounding box center [272, 204] width 146 height 17
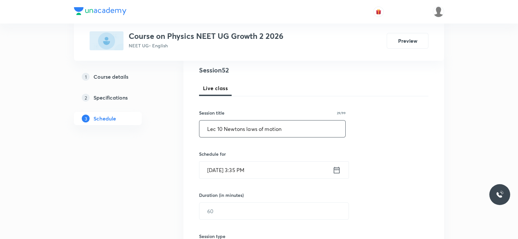
scroll to position [86, 0]
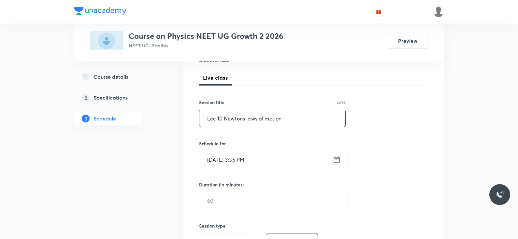
type input "Lec 10 Newtons laws of motion"
click at [334, 162] on icon at bounding box center [337, 159] width 6 height 7
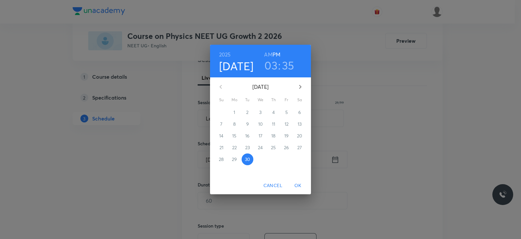
click at [270, 65] on h3 "03" at bounding box center [271, 65] width 13 height 14
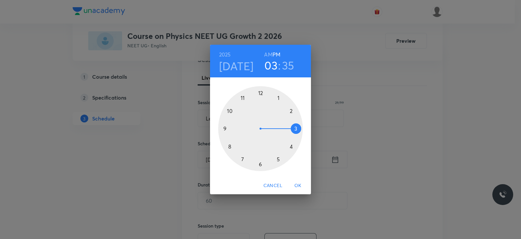
click at [260, 166] on div at bounding box center [260, 128] width 85 height 85
click at [295, 130] on div at bounding box center [260, 128] width 85 height 85
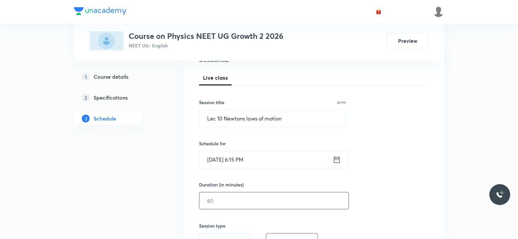
click at [261, 198] on input "text" at bounding box center [273, 200] width 149 height 17
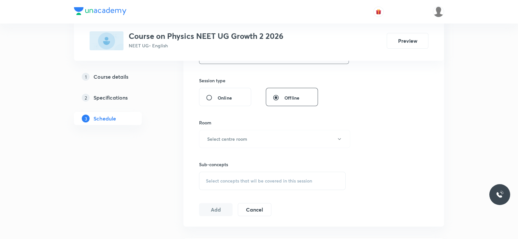
scroll to position [233, 0]
type input "55"
click at [275, 138] on button "Select centre room" at bounding box center [274, 137] width 151 height 18
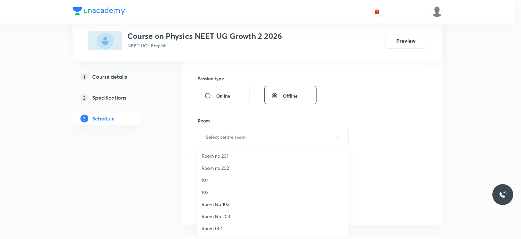
click at [209, 192] on span "102" at bounding box center [273, 191] width 143 height 7
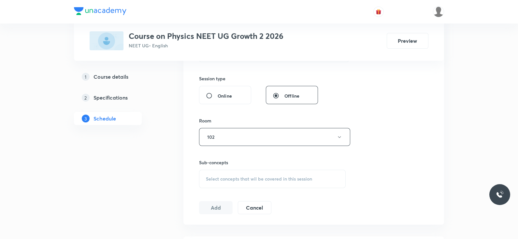
click at [285, 181] on div "Select concepts that wil be covered in this session" at bounding box center [272, 178] width 147 height 18
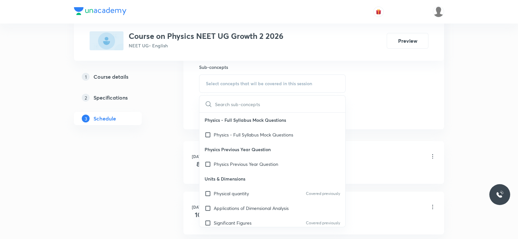
scroll to position [19, 0]
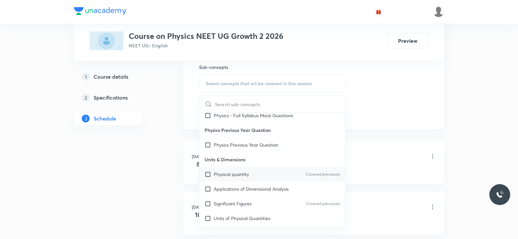
click at [263, 177] on div "Physical quantity Covered previously" at bounding box center [272, 174] width 146 height 15
checkbox input "true"
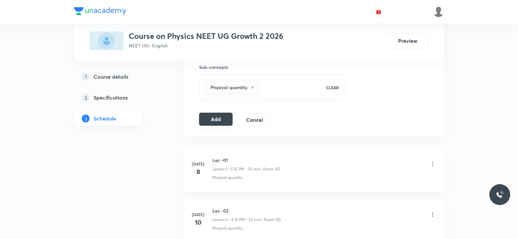
click at [209, 120] on button "Add" at bounding box center [216, 118] width 34 height 13
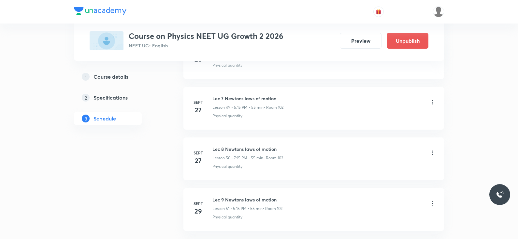
scroll to position [2605, 0]
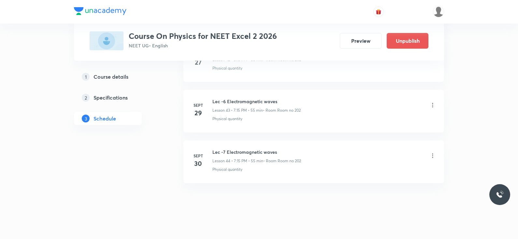
click at [230, 141] on li "[DATE] Lec -7 Electromagnetic waves Lesson 44 • 7:15 PM • 55 min • Room Room no…" at bounding box center [313, 161] width 261 height 43
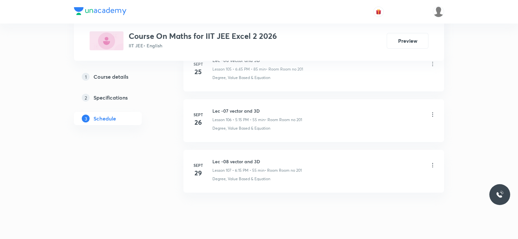
scroll to position [5676, 0]
click at [236, 156] on h6 "Lec -08 vector and 3D" at bounding box center [257, 159] width 89 height 7
copy h6 "Lec -08 vector and 3D"
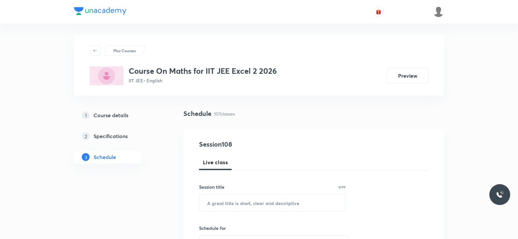
scroll to position [0, 0]
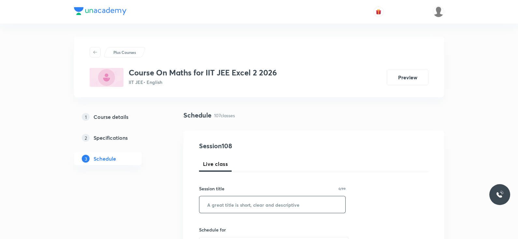
click at [251, 201] on input "text" at bounding box center [272, 204] width 146 height 17
paste input "Lec -08 vector and 3D"
click at [225, 204] on input "Lec -08 vector and 3D" at bounding box center [272, 204] width 146 height 17
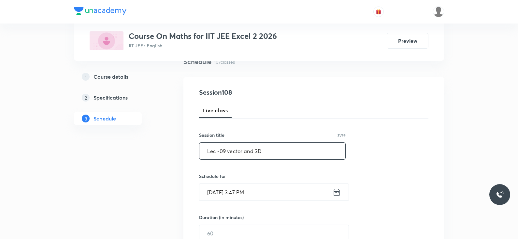
scroll to position [55, 0]
type input "Lec -09 vector and 3D"
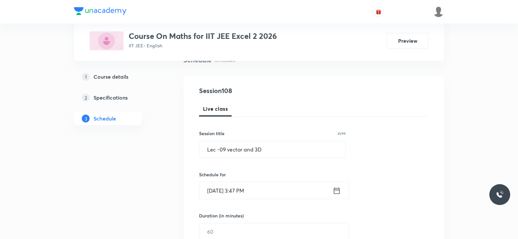
click at [334, 191] on icon at bounding box center [337, 190] width 8 height 9
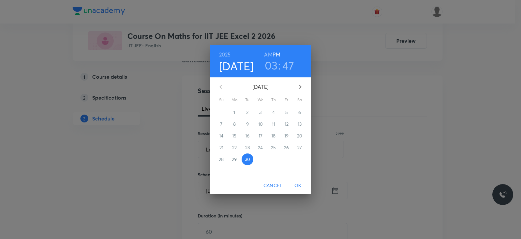
click at [272, 66] on h3 "03" at bounding box center [271, 65] width 13 height 14
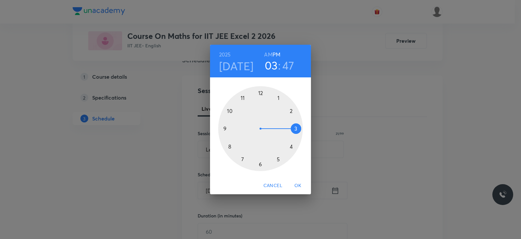
click at [279, 160] on div at bounding box center [260, 128] width 85 height 85
click at [296, 128] on div at bounding box center [260, 128] width 85 height 85
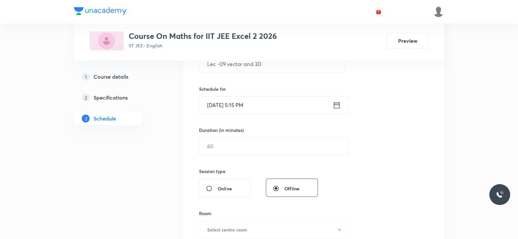
scroll to position [141, 0]
click at [230, 146] on input "text" at bounding box center [273, 145] width 149 height 17
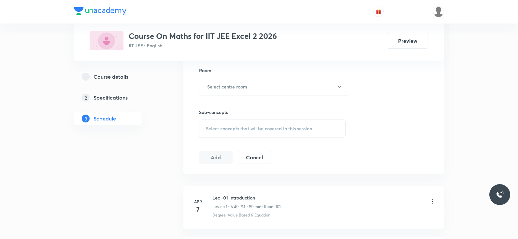
scroll to position [284, 0]
type input "55"
click at [227, 86] on h6 "Select centre room" at bounding box center [227, 85] width 40 height 7
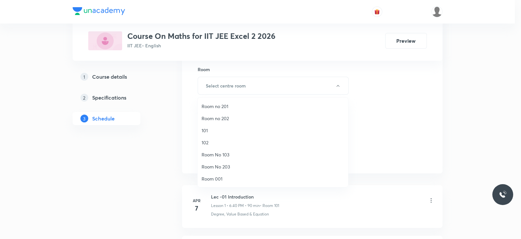
click at [228, 100] on li "Room no 201" at bounding box center [273, 106] width 151 height 12
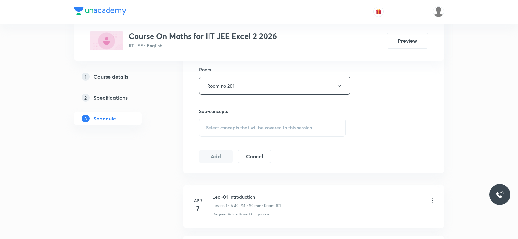
click at [222, 129] on span "Select concepts that wil be covered in this session" at bounding box center [259, 127] width 106 height 5
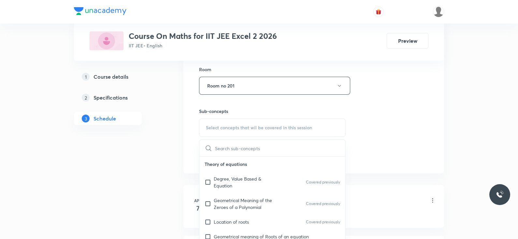
scroll to position [315, 0]
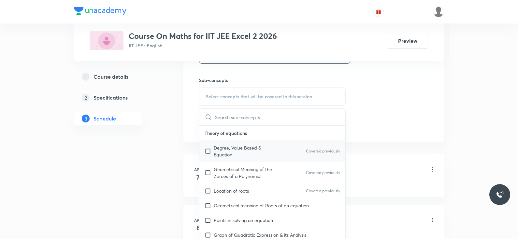
click at [229, 149] on p "Degree, Value Based & Equation" at bounding box center [247, 151] width 66 height 14
checkbox input "true"
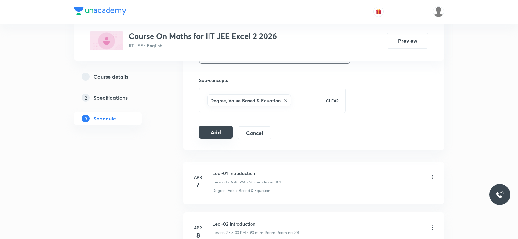
click at [217, 131] on button "Add" at bounding box center [216, 131] width 34 height 13
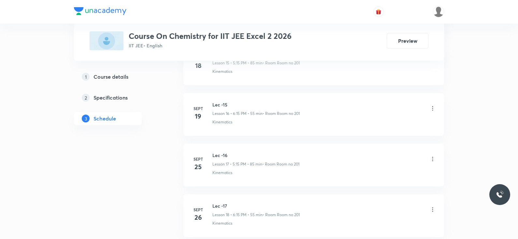
scroll to position [1241, 0]
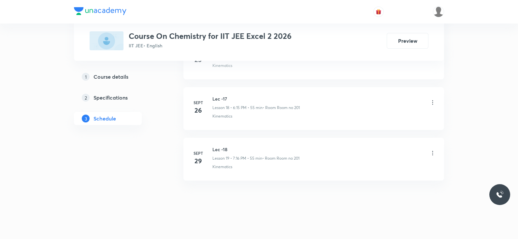
click at [221, 149] on h6 "Lec -18" at bounding box center [256, 149] width 87 height 7
copy h6 "Lec -18"
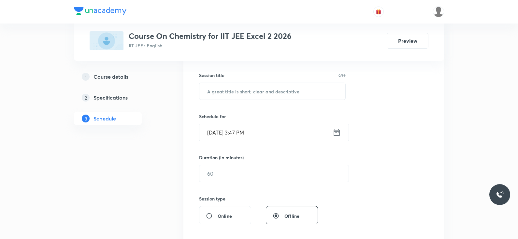
scroll to position [0, 0]
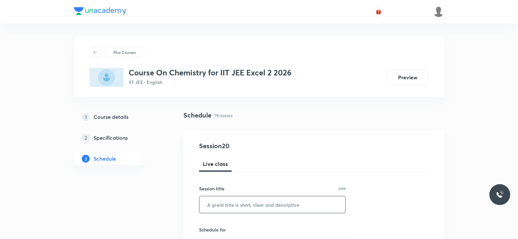
click at [240, 201] on input "text" at bounding box center [272, 204] width 146 height 17
paste input "Lec -18"
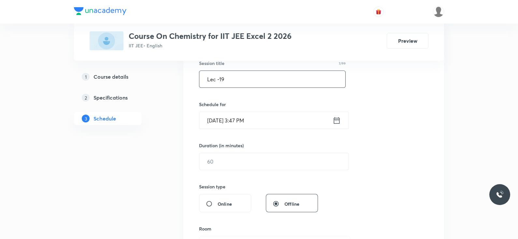
scroll to position [129, 0]
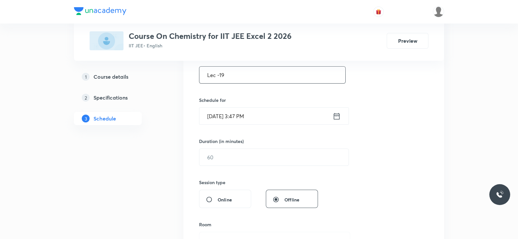
type input "Lec -19"
click at [337, 117] on icon at bounding box center [337, 115] width 8 height 9
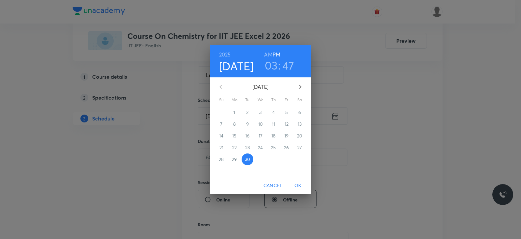
click at [274, 64] on h3 "03" at bounding box center [271, 65] width 13 height 14
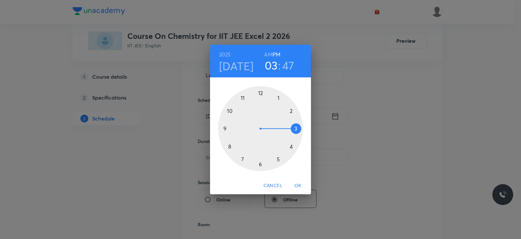
click at [261, 163] on div at bounding box center [260, 128] width 85 height 85
click at [294, 126] on div at bounding box center [260, 128] width 85 height 85
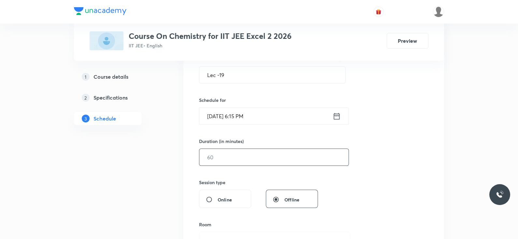
click at [254, 151] on input "text" at bounding box center [273, 157] width 149 height 17
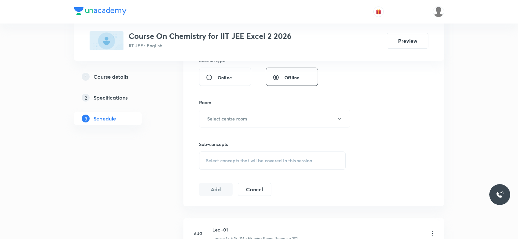
scroll to position [252, 0]
type input "55"
click at [237, 119] on h6 "Select centre room" at bounding box center [227, 117] width 40 height 7
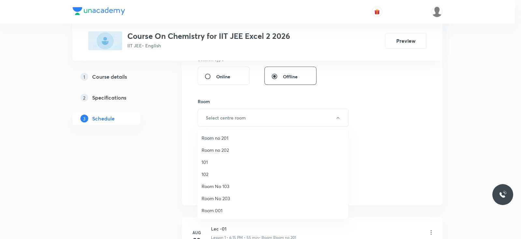
click at [235, 136] on span "Room no 201" at bounding box center [273, 137] width 143 height 7
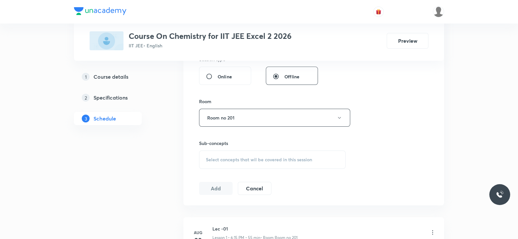
click at [239, 161] on span "Select concepts that wil be covered in this session" at bounding box center [259, 159] width 106 height 5
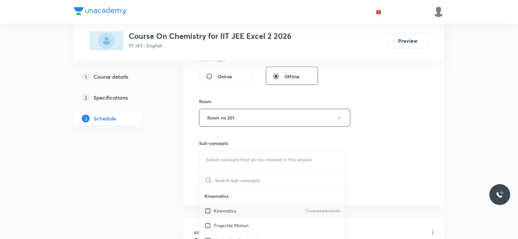
click at [239, 205] on div "Kinematics Covered previously" at bounding box center [272, 210] width 146 height 15
checkbox input "true"
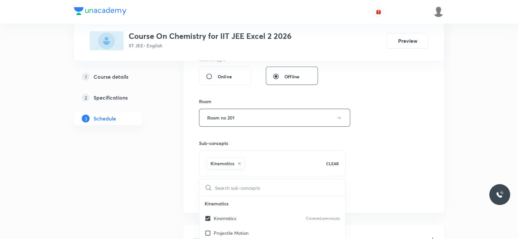
click at [370, 149] on div "Session 20 Live class Session title 7/99 Lec -19 ​ Schedule for Sept 30, 2025, …" at bounding box center [313, 46] width 229 height 314
click at [206, 198] on button "Add" at bounding box center [216, 194] width 34 height 13
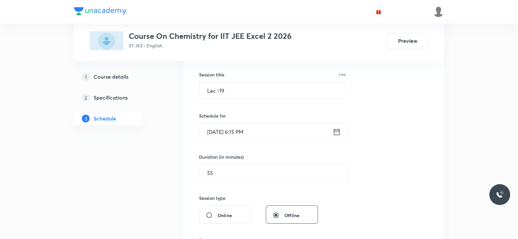
scroll to position [111, 0]
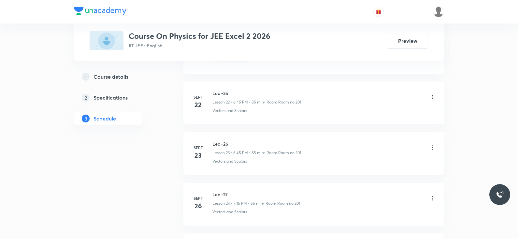
scroll to position [1543, 0]
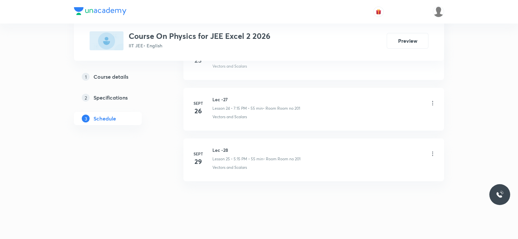
click at [222, 146] on h6 "Lec -28" at bounding box center [257, 149] width 88 height 7
copy h6 "Lec -28"
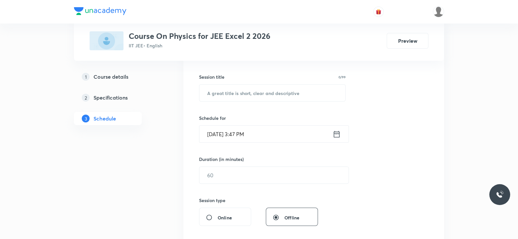
scroll to position [0, 0]
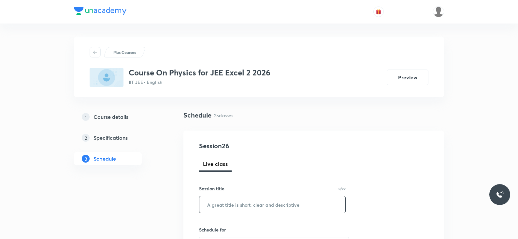
click at [216, 202] on input "text" at bounding box center [272, 204] width 146 height 17
paste input "Lec -28"
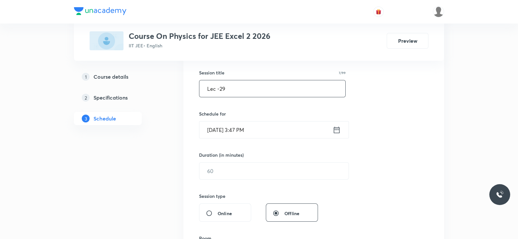
scroll to position [117, 0]
type input "Lec -29"
click at [331, 131] on input "Sept 30, 2025, 3:47 PM" at bounding box center [265, 128] width 133 height 17
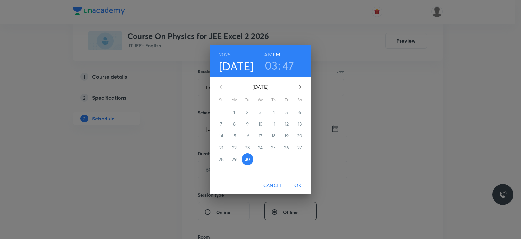
click at [272, 69] on h3 "03" at bounding box center [271, 65] width 13 height 14
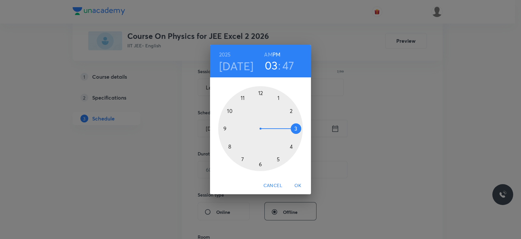
click at [242, 158] on div at bounding box center [260, 128] width 85 height 85
click at [298, 128] on div at bounding box center [260, 128] width 85 height 85
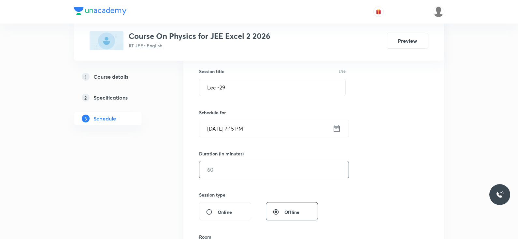
click at [252, 173] on input "text" at bounding box center [273, 169] width 149 height 17
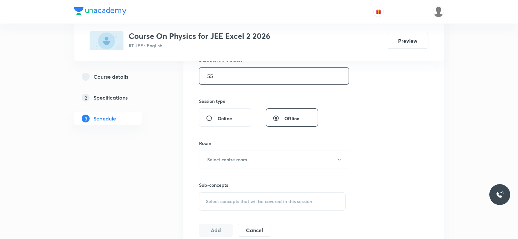
scroll to position [215, 0]
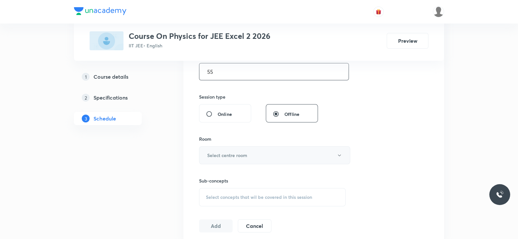
type input "55"
click at [244, 150] on button "Select centre room" at bounding box center [274, 155] width 151 height 18
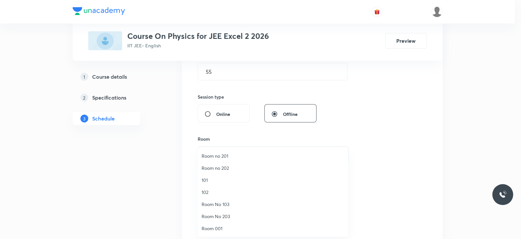
click at [234, 154] on span "Room no 201" at bounding box center [273, 155] width 143 height 7
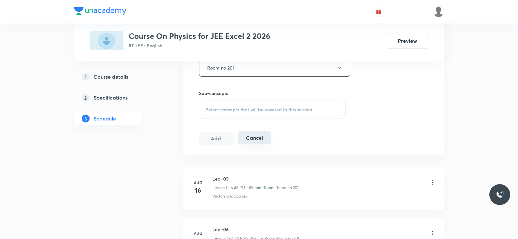
scroll to position [304, 0]
click at [226, 114] on div "Select concepts that wil be covered in this session" at bounding box center [272, 107] width 147 height 18
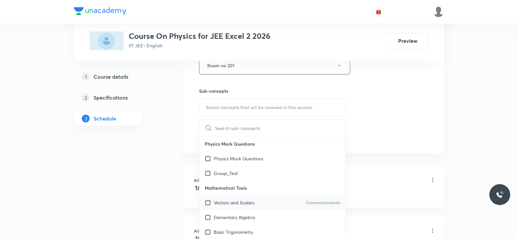
click at [242, 201] on p "Vectors and Scalars" at bounding box center [234, 202] width 41 height 7
checkbox input "true"
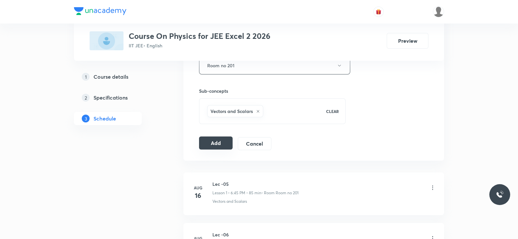
click at [228, 141] on button "Add" at bounding box center [216, 142] width 34 height 13
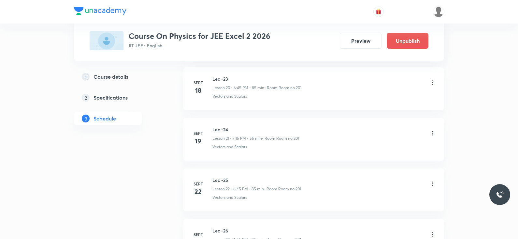
scroll to position [1295, 0]
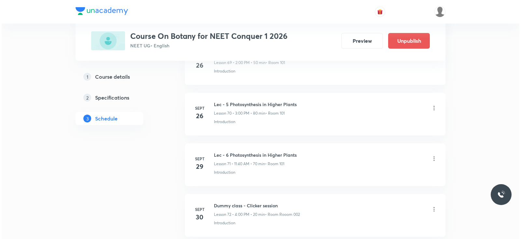
scroll to position [3912, 0]
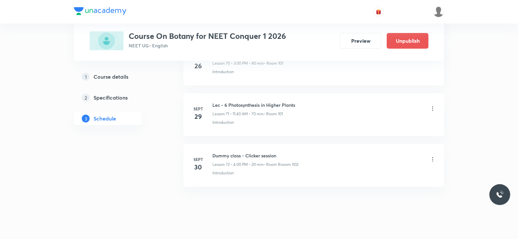
click at [434, 156] on icon at bounding box center [433, 159] width 7 height 7
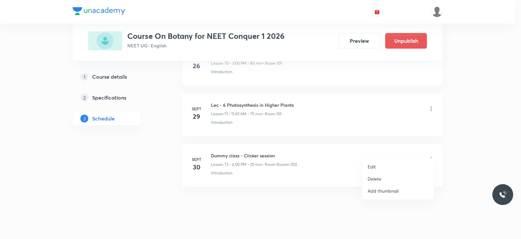
click at [386, 165] on li "Edit" at bounding box center [398, 166] width 71 height 12
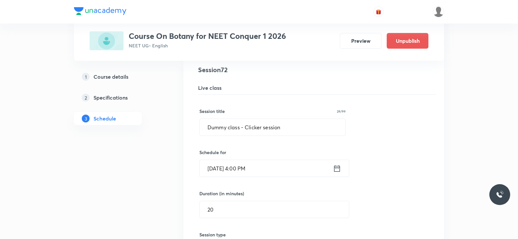
scroll to position [3660, 0]
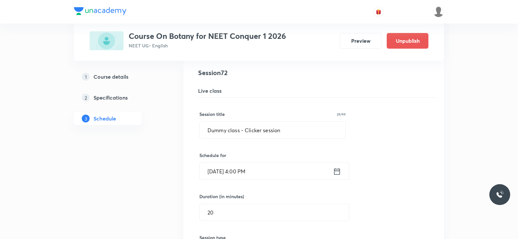
click at [338, 167] on icon at bounding box center [337, 171] width 8 height 9
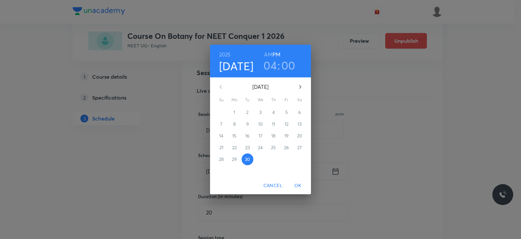
click at [290, 65] on h3 "00" at bounding box center [289, 65] width 14 height 14
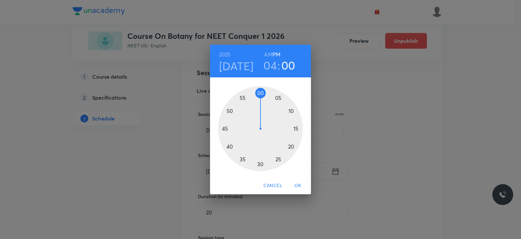
click at [279, 159] on div at bounding box center [260, 128] width 85 height 85
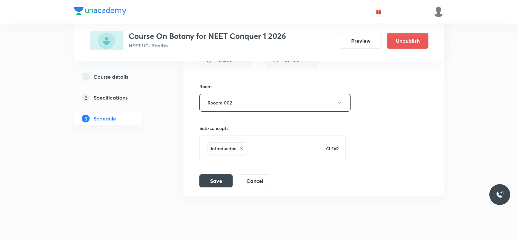
scroll to position [3855, 0]
click at [280, 93] on button "Rooom 002" at bounding box center [274, 102] width 151 height 18
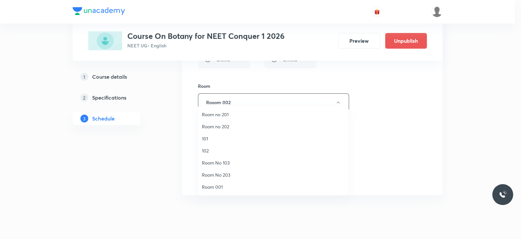
click at [209, 185] on span "Room 001" at bounding box center [273, 186] width 143 height 7
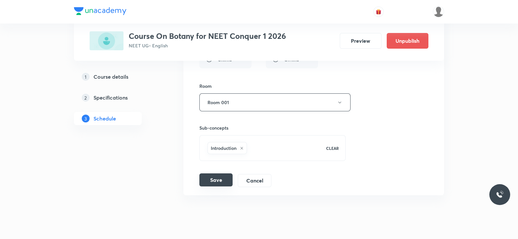
click at [221, 173] on button "Save" at bounding box center [215, 179] width 33 height 13
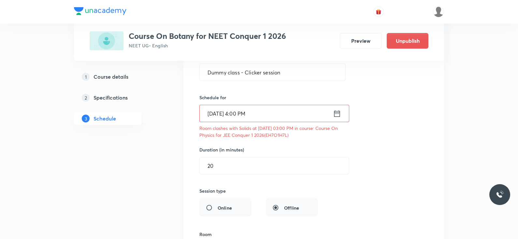
scroll to position [3717, 0]
click at [289, 126] on p "Room clashes with Solids at [DATE] 03:00 PM in course: Course On Physics for JE…" at bounding box center [272, 132] width 146 height 14
copy p "EH7O1H7L"
click at [337, 110] on icon at bounding box center [337, 114] width 8 height 9
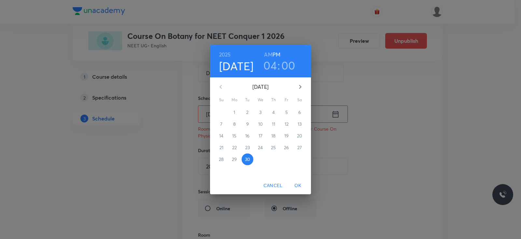
click at [287, 59] on h3 "00" at bounding box center [289, 65] width 14 height 14
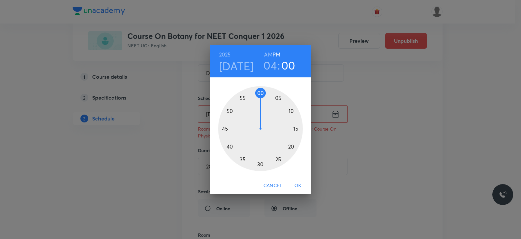
click at [280, 159] on div at bounding box center [260, 128] width 85 height 85
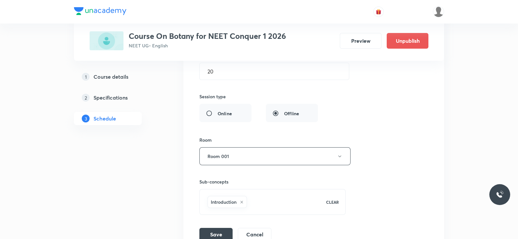
scroll to position [3874, 0]
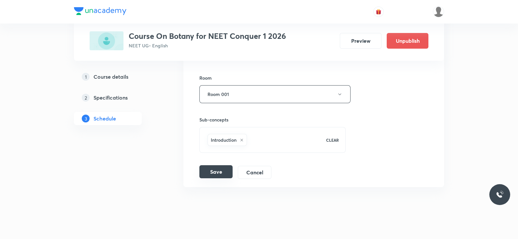
click at [213, 165] on button "Save" at bounding box center [215, 171] width 33 height 13
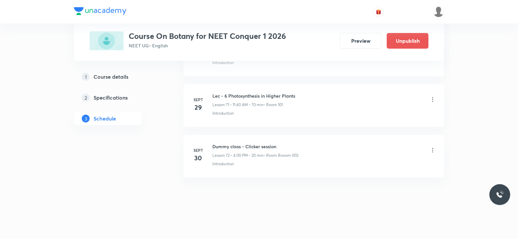
scroll to position [3613, 0]
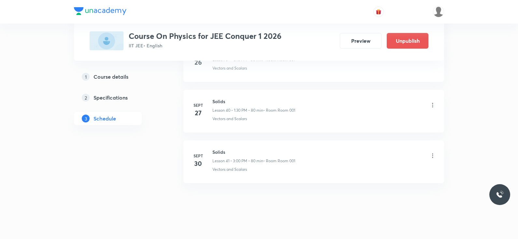
click at [216, 148] on h6 "Solids" at bounding box center [254, 151] width 83 height 7
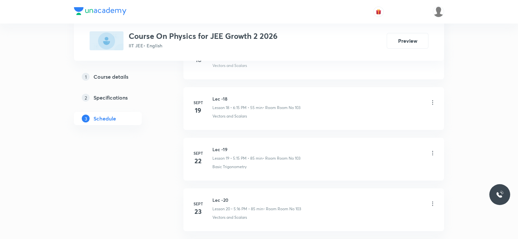
scroll to position [1392, 0]
click at [221, 146] on h6 "Lec -22" at bounding box center [257, 149] width 88 height 7
copy h6 "Lec -22"
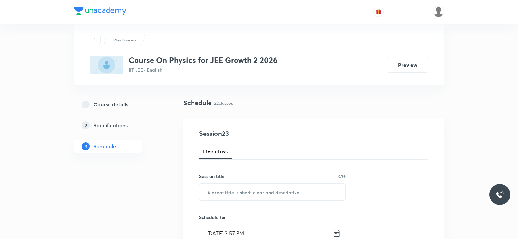
scroll to position [0, 0]
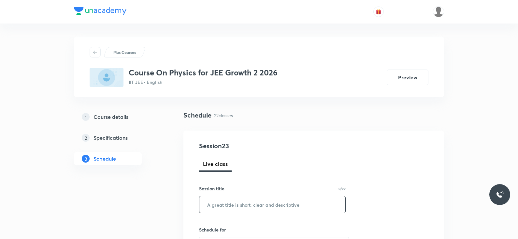
click at [224, 202] on input "text" at bounding box center [272, 204] width 146 height 17
paste input "Lec -22"
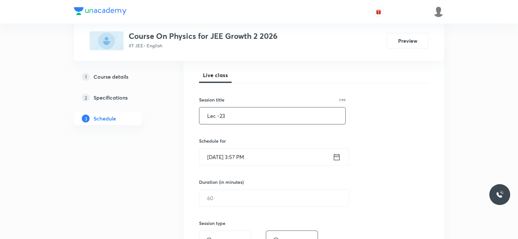
scroll to position [89, 0]
type input "Lec -23"
click at [339, 157] on icon at bounding box center [337, 156] width 8 height 9
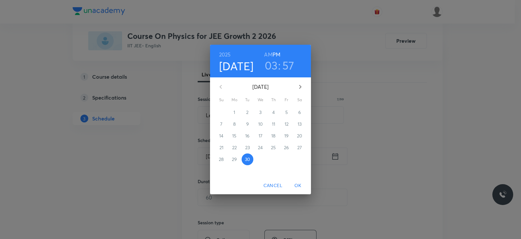
click at [274, 70] on h3 "03" at bounding box center [271, 65] width 13 height 14
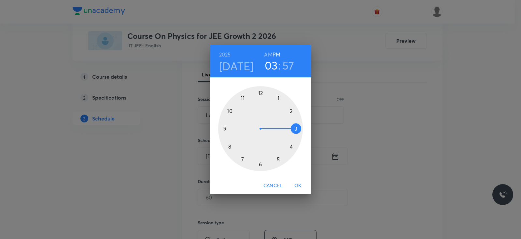
click at [279, 158] on div at bounding box center [260, 128] width 85 height 85
click at [296, 128] on div at bounding box center [260, 128] width 85 height 85
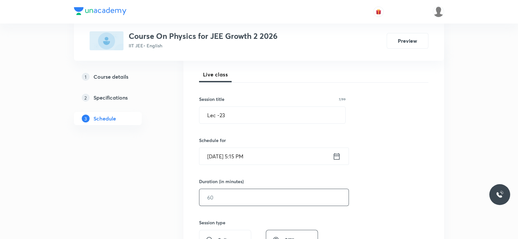
click at [249, 196] on input "text" at bounding box center [273, 197] width 149 height 17
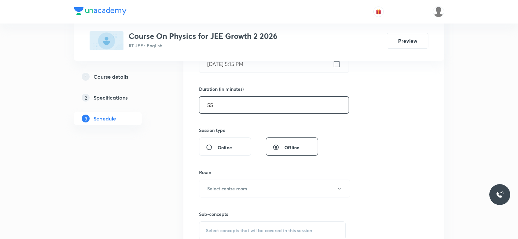
scroll to position [186, 0]
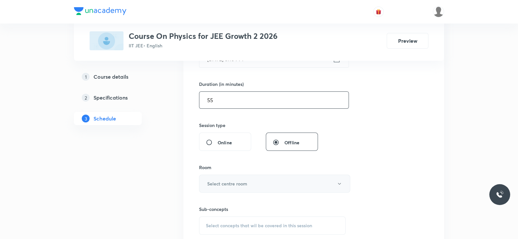
type input "55"
click at [249, 183] on button "Select centre room" at bounding box center [274, 183] width 151 height 18
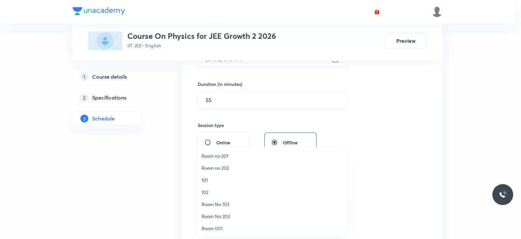
click at [226, 203] on span "Room No 103" at bounding box center [273, 203] width 143 height 7
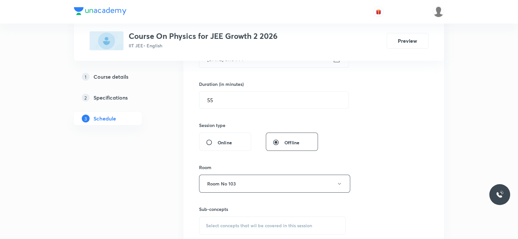
click at [251, 219] on div "Select concepts that wil be covered in this session" at bounding box center [272, 225] width 147 height 18
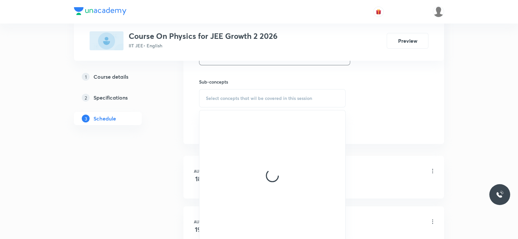
scroll to position [317, 0]
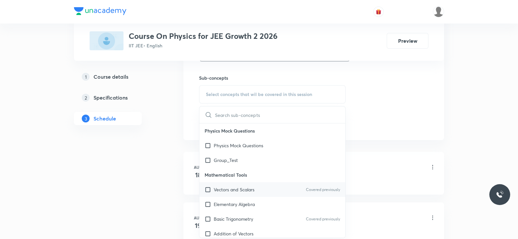
click at [240, 188] on p "Vectors and Scalars" at bounding box center [234, 189] width 41 height 7
checkbox input "true"
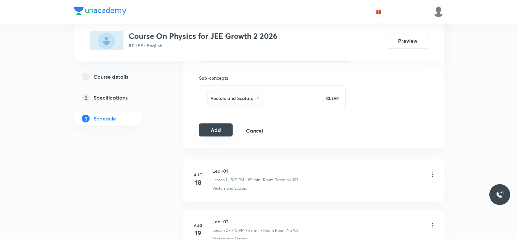
click at [207, 130] on button "Add" at bounding box center [216, 129] width 34 height 13
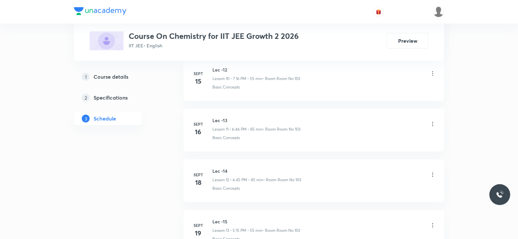
scroll to position [1090, 0]
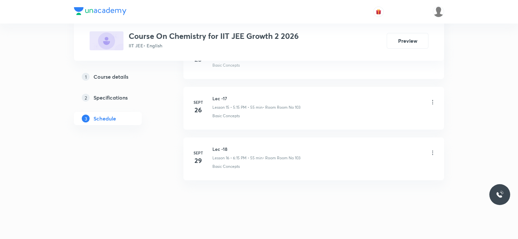
click at [225, 145] on h6 "Lec -18" at bounding box center [257, 148] width 88 height 7
copy h6 "Lec -18"
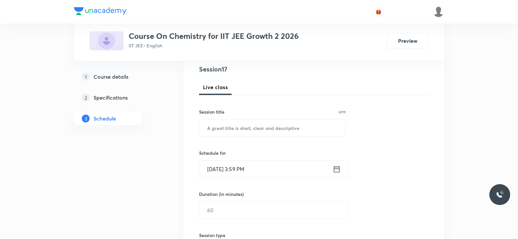
scroll to position [0, 0]
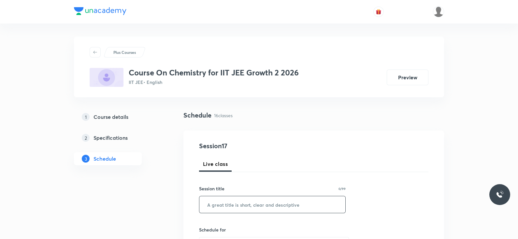
click at [220, 200] on input "text" at bounding box center [272, 204] width 146 height 17
paste input "Lec -18"
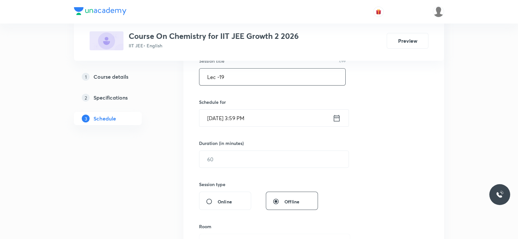
scroll to position [128, 0]
type input "Lec -19"
click at [339, 118] on icon at bounding box center [337, 117] width 8 height 9
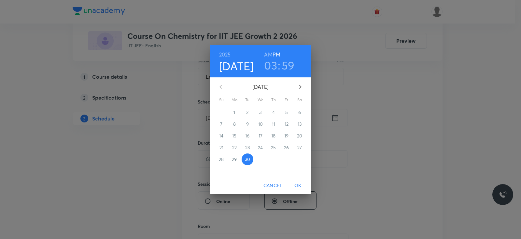
click at [269, 67] on h3 "03" at bounding box center [270, 65] width 13 height 14
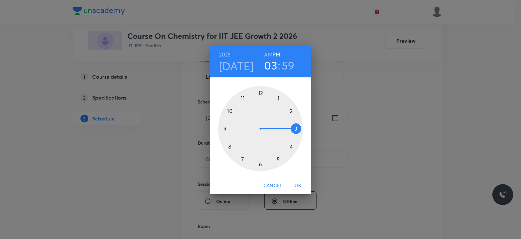
click at [242, 159] on div at bounding box center [260, 128] width 85 height 85
click at [297, 128] on div at bounding box center [260, 128] width 85 height 85
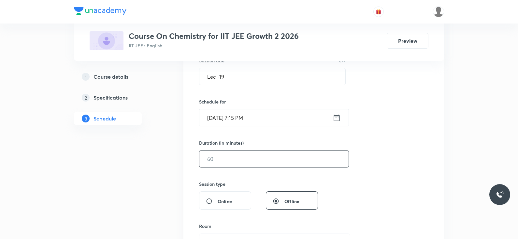
click at [224, 157] on input "text" at bounding box center [273, 158] width 149 height 17
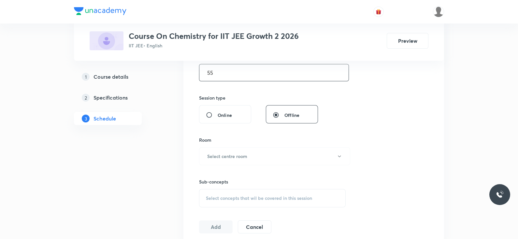
scroll to position [215, 0]
type input "55"
click at [233, 151] on h6 "Select centre room" at bounding box center [227, 154] width 40 height 7
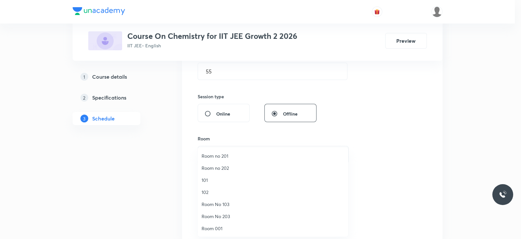
click at [218, 200] on li "Room No 103" at bounding box center [273, 204] width 151 height 12
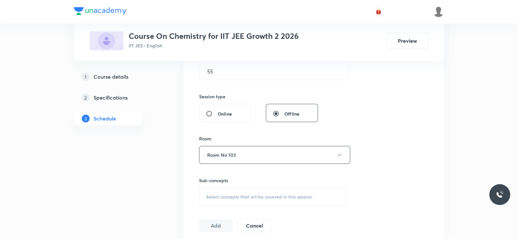
click at [240, 191] on div "Select concepts that wil be covered in this session" at bounding box center [272, 196] width 147 height 18
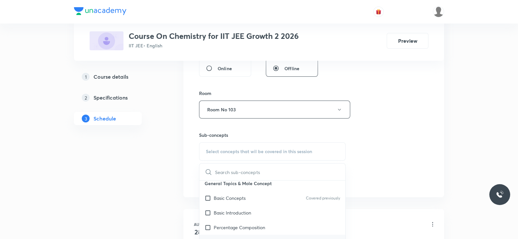
scroll to position [2, 0]
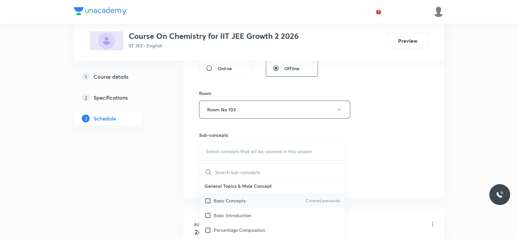
click at [237, 198] on p "Basic Concepts" at bounding box center [230, 200] width 32 height 7
checkbox input "true"
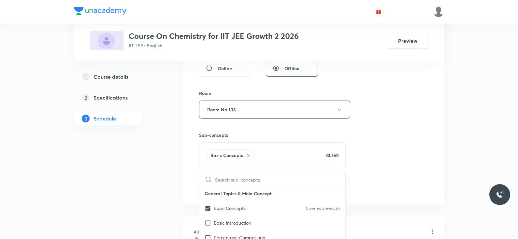
click at [372, 161] on div "Session 17 Live class Session title 7/99 Lec -19 ​ Schedule for [DATE] 7:15 PM …" at bounding box center [313, 37] width 229 height 314
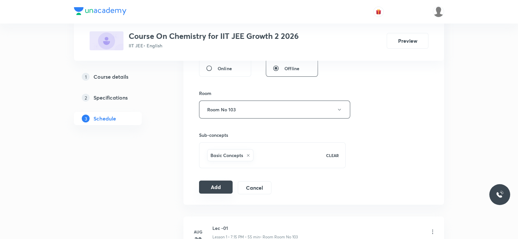
click at [217, 183] on button "Add" at bounding box center [216, 186] width 34 height 13
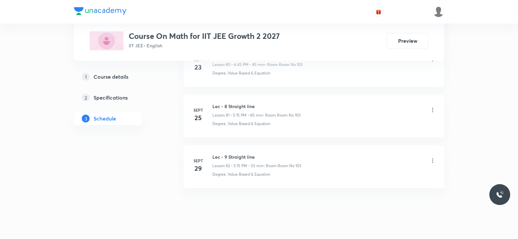
click at [242, 153] on h6 "Lec - 9 Straight line" at bounding box center [257, 156] width 89 height 7
copy h6 "Lec - 9 Straight line"
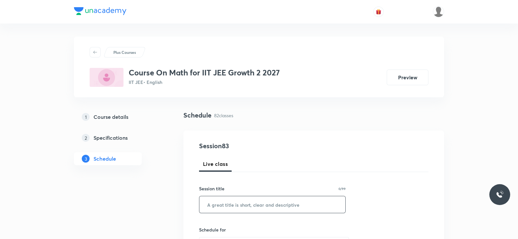
click at [251, 207] on input "text" at bounding box center [272, 204] width 146 height 17
paste input "Lec - 9 Straight line"
click at [223, 204] on input "Lec - 9 Straight line" at bounding box center [272, 204] width 146 height 17
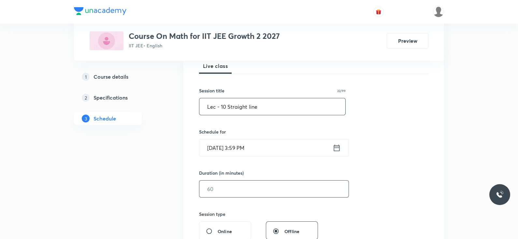
scroll to position [99, 0]
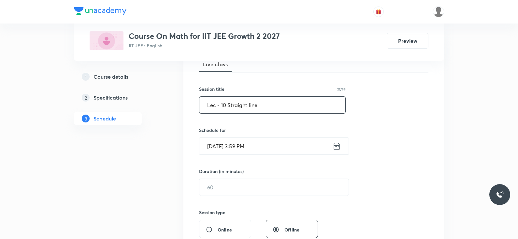
type input "Lec - 10 Straight line"
click at [337, 146] on icon at bounding box center [337, 145] width 8 height 9
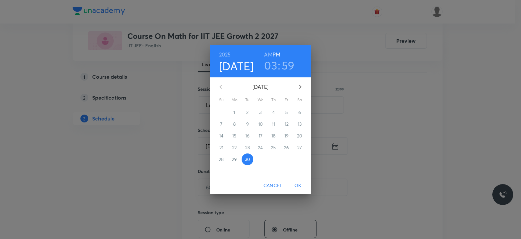
click at [273, 67] on h3 "03" at bounding box center [270, 65] width 13 height 14
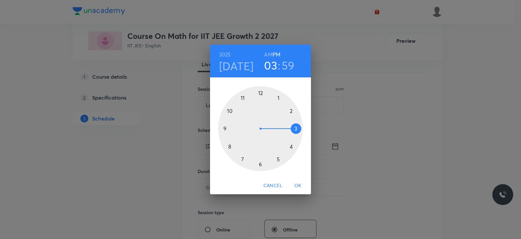
click at [260, 162] on div at bounding box center [260, 128] width 85 height 85
click at [296, 128] on div at bounding box center [260, 128] width 85 height 85
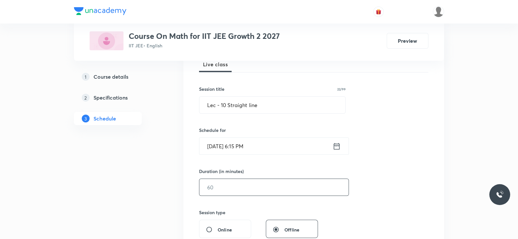
click at [254, 188] on input "text" at bounding box center [273, 187] width 149 height 17
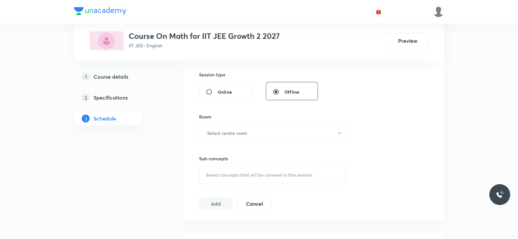
scroll to position [234, 0]
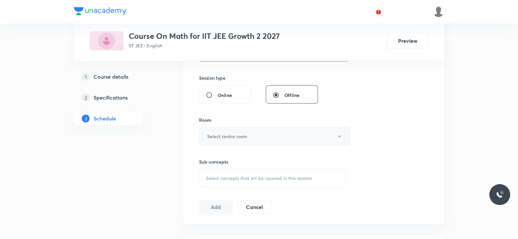
type input "55"
click at [266, 131] on button "Select centre room" at bounding box center [274, 136] width 151 height 18
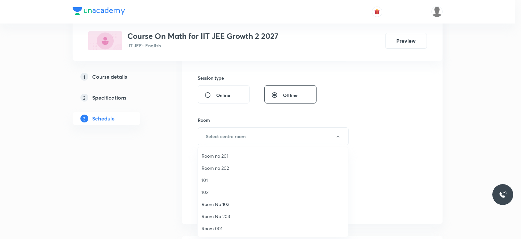
click at [215, 199] on li "Room No 103" at bounding box center [273, 204] width 151 height 12
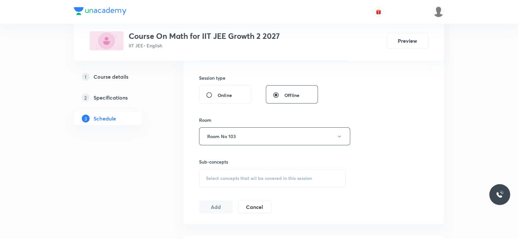
click at [248, 179] on span "Select concepts that wil be covered in this session" at bounding box center [259, 177] width 106 height 5
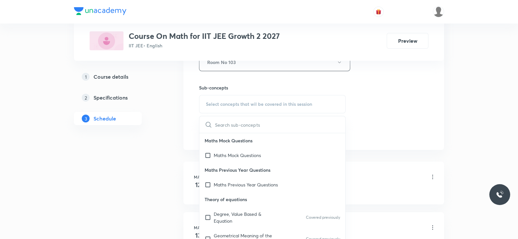
scroll to position [309, 0]
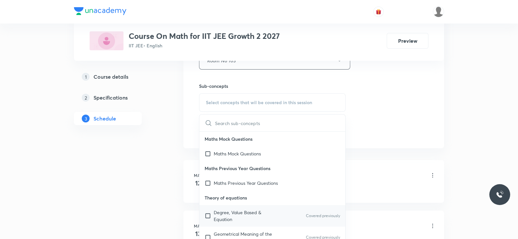
click at [223, 219] on p "Degree, Value Based & Equation" at bounding box center [247, 216] width 66 height 14
checkbox input "true"
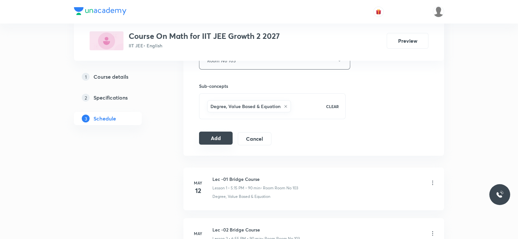
click at [211, 137] on button "Add" at bounding box center [216, 137] width 34 height 13
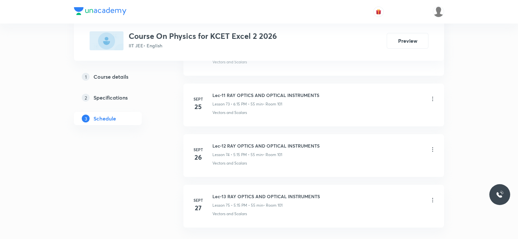
scroll to position [4105, 0]
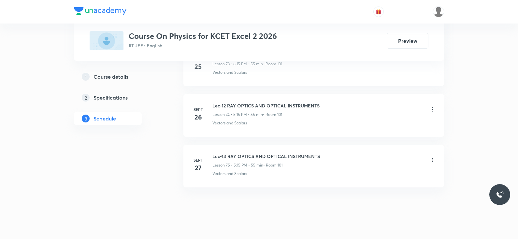
click at [272, 153] on h6 "Lec-13 RAY OPTICS AND OPTICAL INSTRUMENTS" at bounding box center [267, 156] width 108 height 7
copy h6 "Lec-13 RAY OPTICS AND OPTICAL INSTRUMENTS"
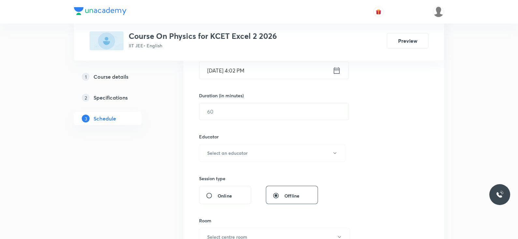
scroll to position [0, 0]
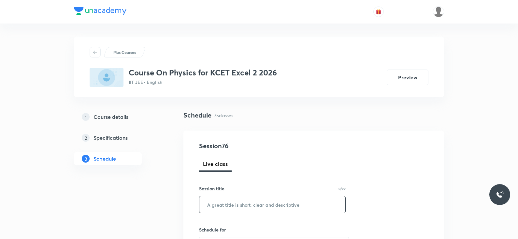
click at [260, 202] on input "text" at bounding box center [272, 204] width 146 height 17
paste input "Lec-13 RAY OPTICS AND OPTICAL INSTRUMENTS"
click at [224, 204] on input "Lec-13 RAY OPTICS AND OPTICAL INSTRUMENTS" at bounding box center [272, 204] width 146 height 17
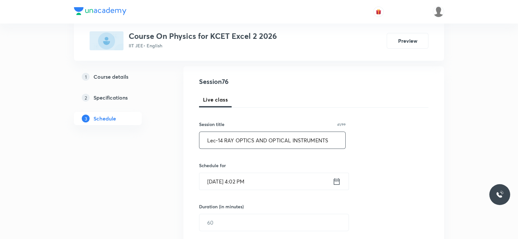
scroll to position [66, 0]
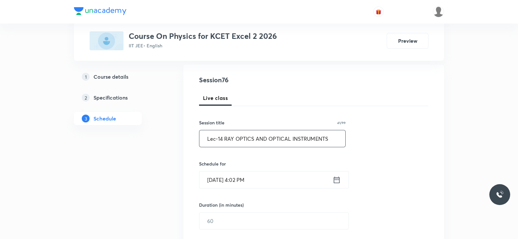
type input "Lec-14 RAY OPTICS AND OPTICAL INSTRUMENTS"
click at [336, 176] on icon at bounding box center [337, 179] width 6 height 7
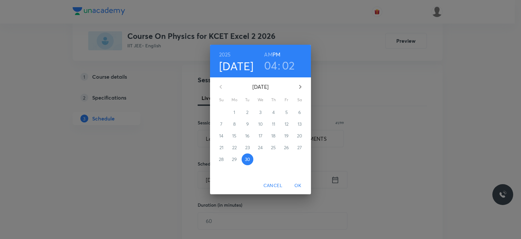
click at [272, 64] on h3 "04" at bounding box center [270, 65] width 13 height 14
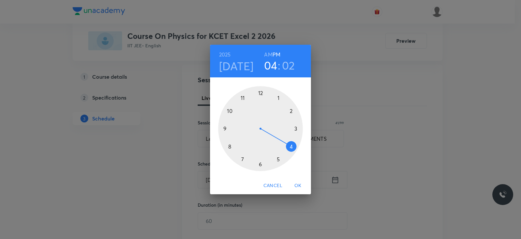
click at [277, 161] on div at bounding box center [260, 128] width 85 height 85
click at [295, 129] on div at bounding box center [260, 128] width 85 height 85
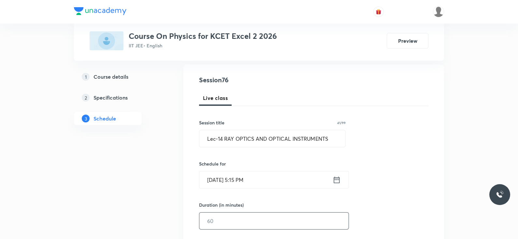
click at [225, 223] on input "text" at bounding box center [273, 220] width 149 height 17
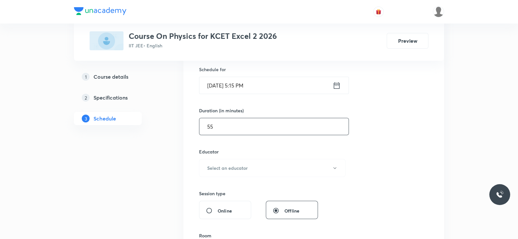
scroll to position [160, 0]
type input "55"
click at [271, 166] on button "Select an educator" at bounding box center [272, 167] width 147 height 18
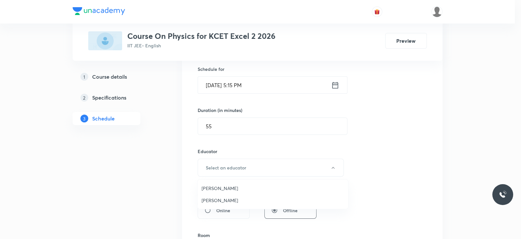
click at [236, 197] on span "[PERSON_NAME]" at bounding box center [273, 200] width 143 height 7
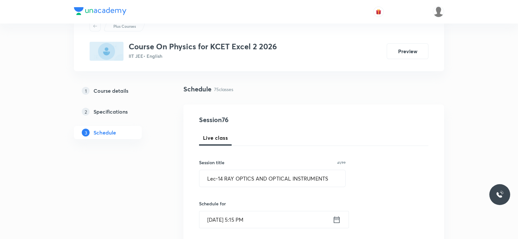
scroll to position [23, 0]
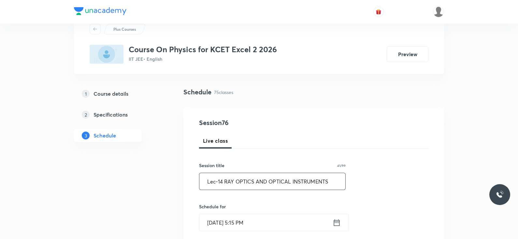
drag, startPoint x: 220, startPoint y: 180, endPoint x: 330, endPoint y: 206, distance: 113.4
paste input "Electromagnetic wave"
click at [220, 181] on input "Lec-1Electromagnetic wave" at bounding box center [272, 181] width 146 height 17
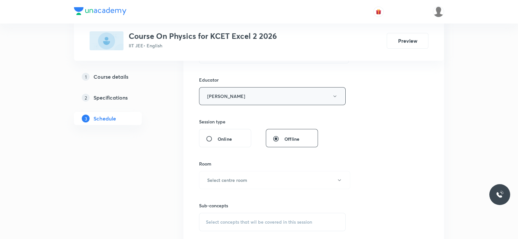
scroll to position [237, 0]
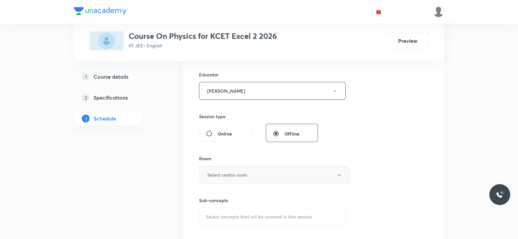
type input "Lec-1 Electromagnetic wave"
click at [233, 173] on h6 "Select centre room" at bounding box center [227, 174] width 40 height 7
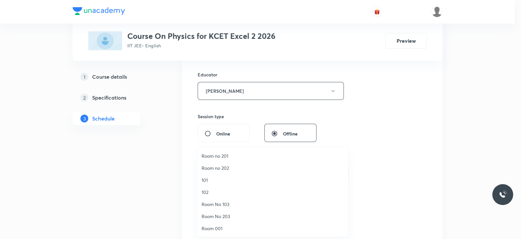
click at [215, 183] on li "101" at bounding box center [273, 180] width 151 height 12
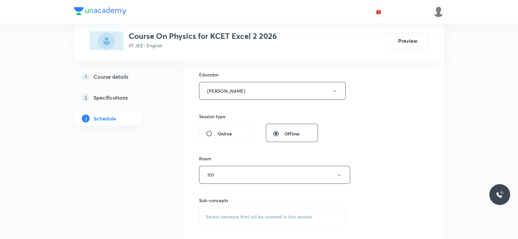
click at [283, 208] on div "Select concepts that wil be covered in this session" at bounding box center [272, 216] width 147 height 18
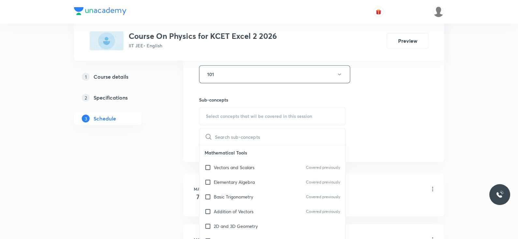
scroll to position [338, 0]
click at [242, 167] on p "Vectors and Scalars" at bounding box center [234, 166] width 41 height 7
checkbox input "true"
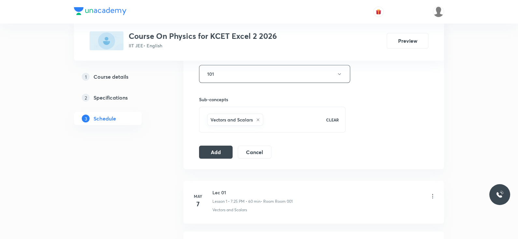
click at [216, 150] on button "Add" at bounding box center [216, 151] width 34 height 13
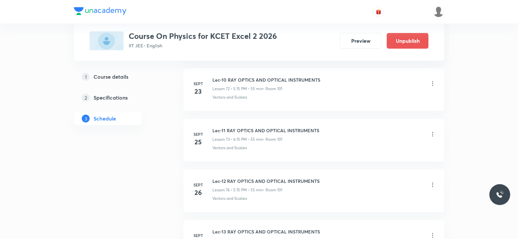
scroll to position [3815, 0]
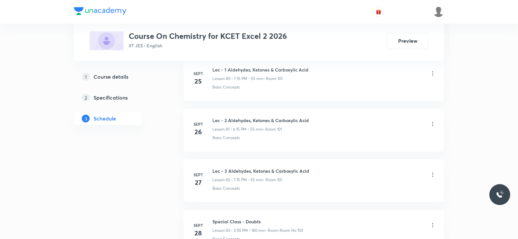
scroll to position [4558, 0]
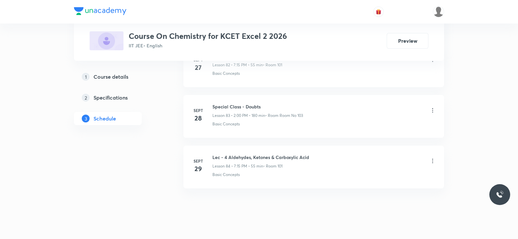
click at [237, 154] on h6 "Lec - 4 Aldehydes, Ketones & Carboxylic Acid" at bounding box center [261, 157] width 97 height 7
copy h6 "Lec - 4 Aldehydes, Ketones & Carboxylic Acid"
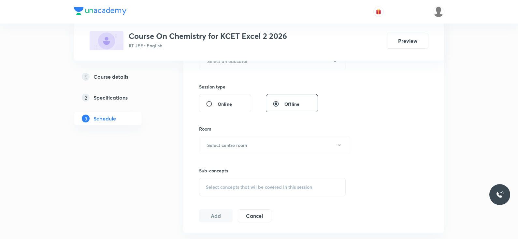
scroll to position [0, 0]
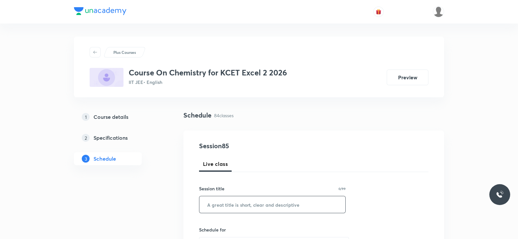
click at [228, 208] on input "text" at bounding box center [272, 204] width 146 height 17
paste input "Lec - 4 Aldehydes, Ketones & Carboxylic Acid"
click at [224, 205] on input "Lec - 4 Aldehydes, Ketones & Carboxylic Acid" at bounding box center [272, 204] width 146 height 17
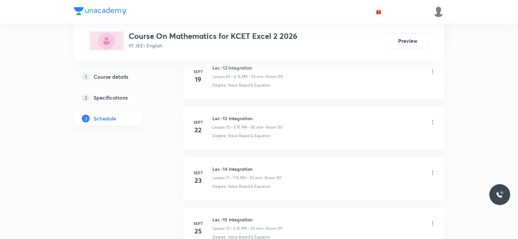
scroll to position [4054, 0]
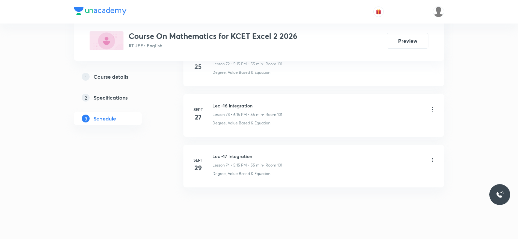
click at [231, 153] on h6 "Lec -17 Integration" at bounding box center [248, 156] width 70 height 7
copy h6 "Lec -17 Integration"
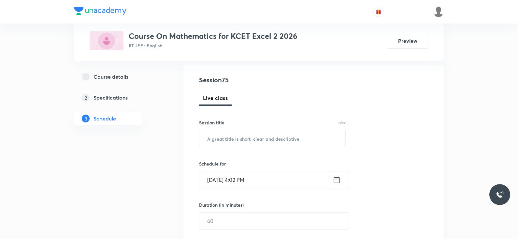
scroll to position [0, 0]
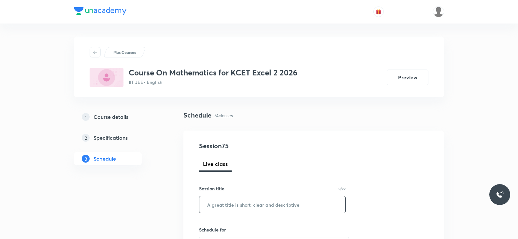
click at [229, 206] on input "text" at bounding box center [272, 204] width 146 height 17
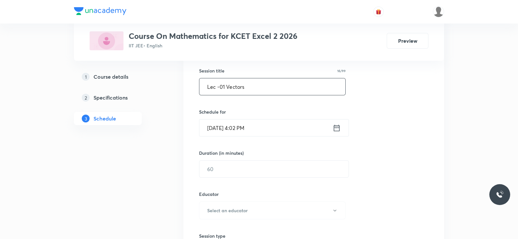
scroll to position [118, 0]
type input "Lec -01 Vectors"
click at [334, 125] on icon at bounding box center [337, 127] width 8 height 9
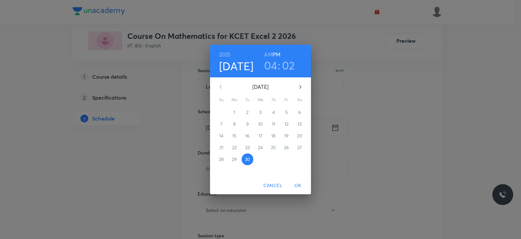
click at [271, 69] on h3 "04" at bounding box center [270, 65] width 13 height 14
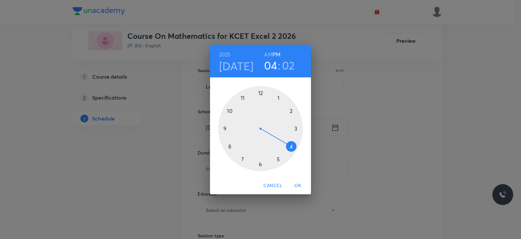
click at [244, 157] on div at bounding box center [260, 128] width 85 height 85
click at [296, 128] on div at bounding box center [260, 128] width 85 height 85
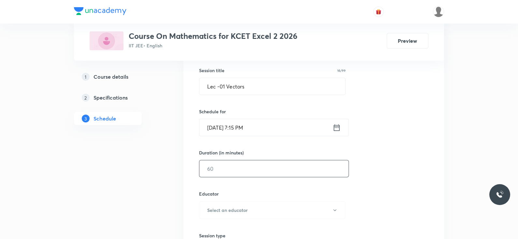
click at [234, 173] on input "text" at bounding box center [273, 168] width 149 height 17
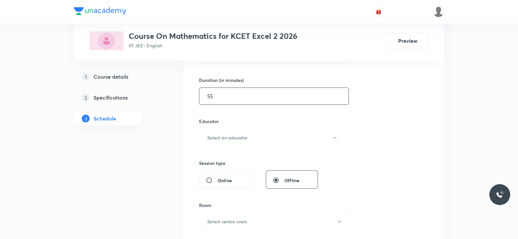
scroll to position [191, 0]
type input "55"
click at [247, 138] on h6 "Select an educator" at bounding box center [227, 137] width 40 height 7
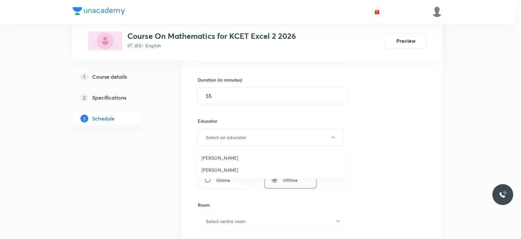
click at [227, 154] on span "Varun Sharma" at bounding box center [273, 157] width 143 height 7
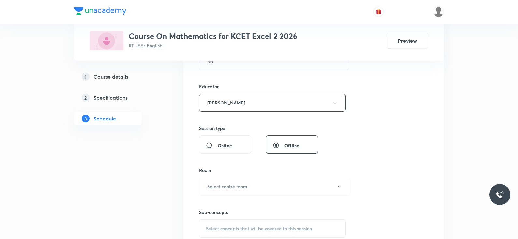
scroll to position [226, 0]
click at [238, 177] on button "Select centre room" at bounding box center [274, 186] width 151 height 18
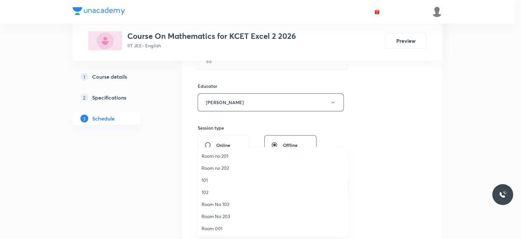
click at [204, 182] on span "101" at bounding box center [273, 179] width 143 height 7
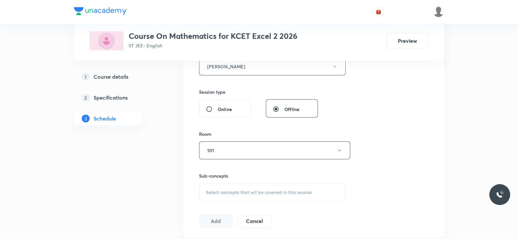
scroll to position [263, 0]
click at [248, 190] on span "Select concepts that wil be covered in this session" at bounding box center [259, 190] width 106 height 5
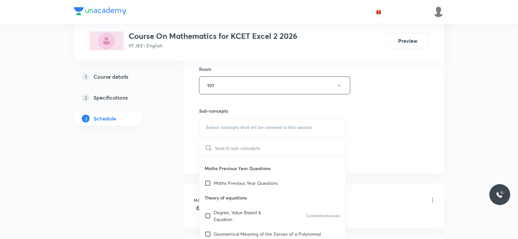
scroll to position [27, 0]
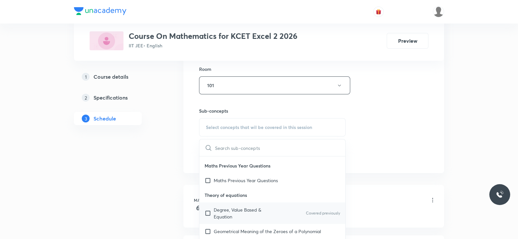
click at [239, 208] on p "Degree, Value Based & Equation" at bounding box center [247, 213] width 66 height 14
checkbox input "true"
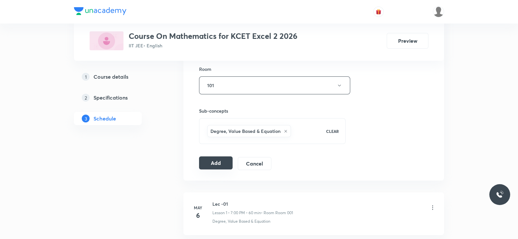
click at [213, 165] on button "Add" at bounding box center [216, 162] width 34 height 13
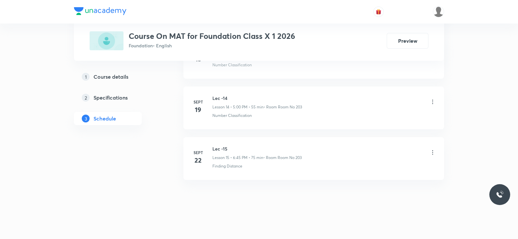
click at [221, 145] on h6 "Lec -15" at bounding box center [257, 148] width 89 height 7
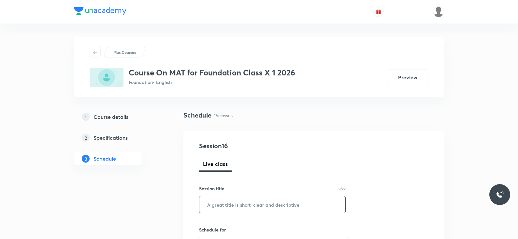
click at [221, 208] on input "text" at bounding box center [272, 204] width 146 height 17
paste input "Lec -15"
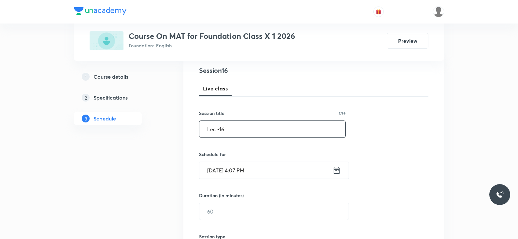
scroll to position [76, 0]
type input "Lec -16"
click at [339, 169] on icon at bounding box center [337, 169] width 6 height 7
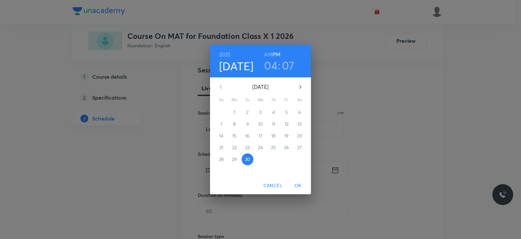
click at [275, 66] on h3 "04" at bounding box center [270, 65] width 13 height 14
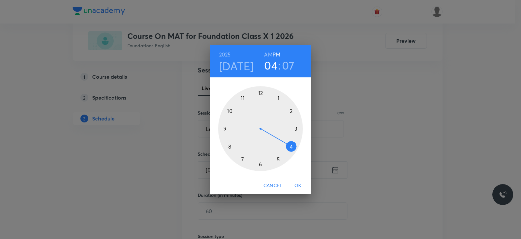
click at [279, 159] on div at bounding box center [260, 128] width 85 height 85
click at [259, 95] on div at bounding box center [260, 128] width 85 height 85
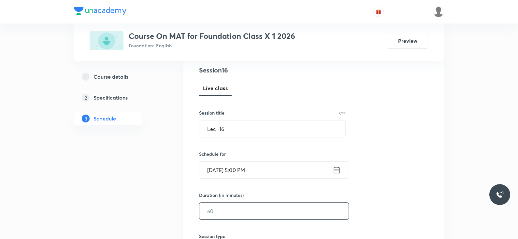
click at [253, 214] on input "text" at bounding box center [273, 210] width 149 height 17
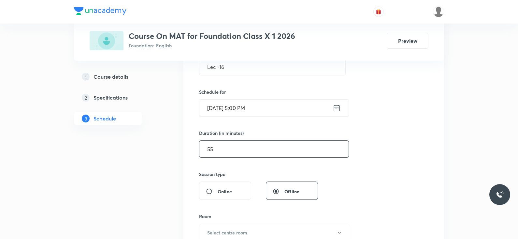
scroll to position [169, 0]
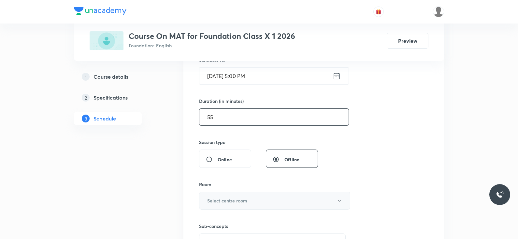
type input "55"
click at [257, 204] on button "Select centre room" at bounding box center [274, 200] width 151 height 18
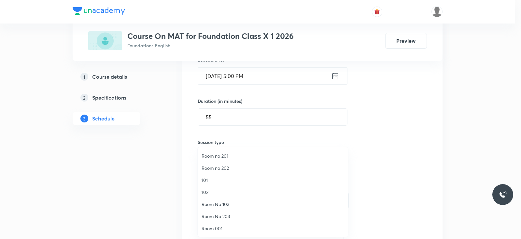
click at [227, 216] on span "Room No 203" at bounding box center [273, 216] width 143 height 7
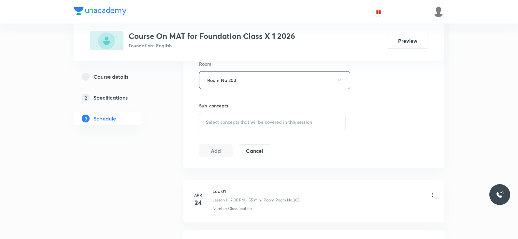
scroll to position [290, 0]
click at [264, 112] on div "Select concepts that wil be covered in this session" at bounding box center [272, 121] width 147 height 18
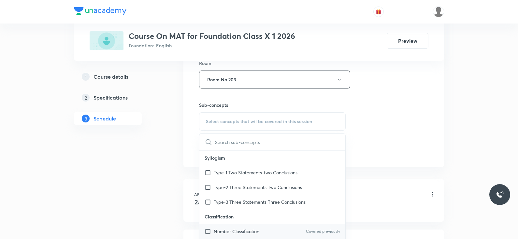
click at [279, 227] on div "Number Classification Covered previously" at bounding box center [272, 231] width 146 height 15
checkbox input "true"
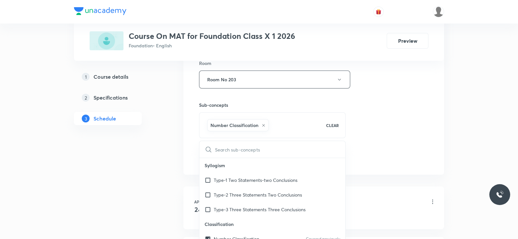
click at [361, 157] on div "Session 16 Live class Session title 7/99 Lec -16 ​ Schedule for [DATE] 5:00 PM …" at bounding box center [313, 7] width 229 height 314
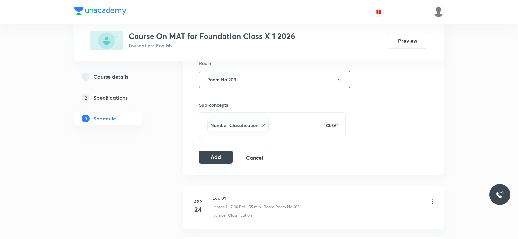
click at [226, 157] on button "Add" at bounding box center [216, 156] width 34 height 13
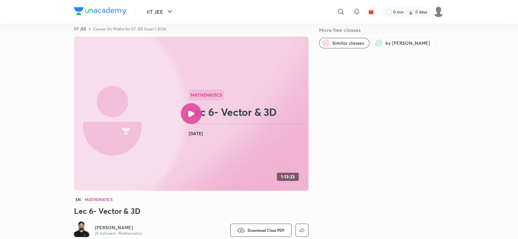
scroll to position [10, 0]
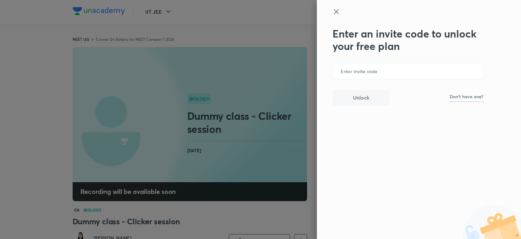
click at [337, 14] on icon at bounding box center [337, 12] width 8 height 8
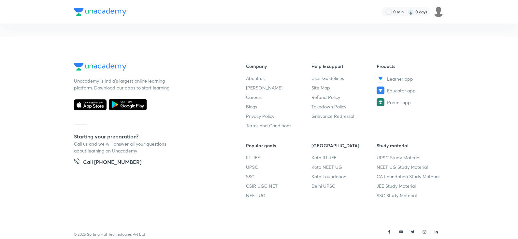
scroll to position [15, 0]
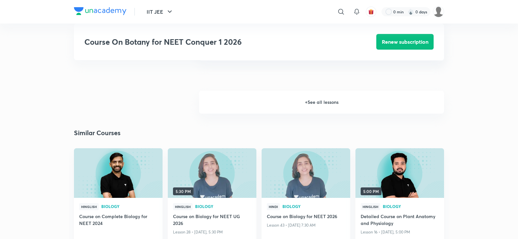
scroll to position [696, 0]
click at [292, 107] on h6 "+ See all lessons" at bounding box center [321, 102] width 245 height 23
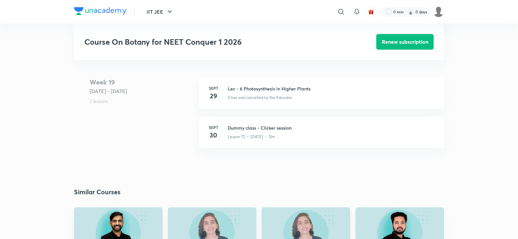
scroll to position [3517, 0]
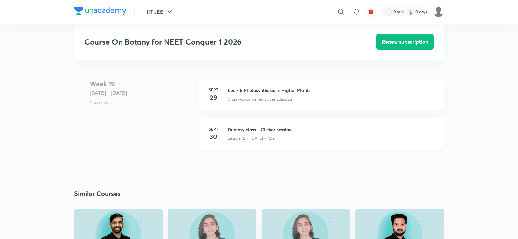
click at [261, 133] on h3 "Dummy class - Clicker session" at bounding box center [332, 129] width 209 height 7
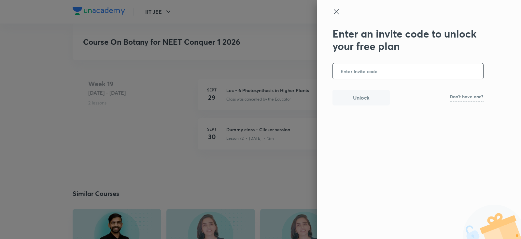
click at [334, 10] on icon at bounding box center [337, 12] width 8 height 8
